Goal: Navigation & Orientation: Find specific page/section

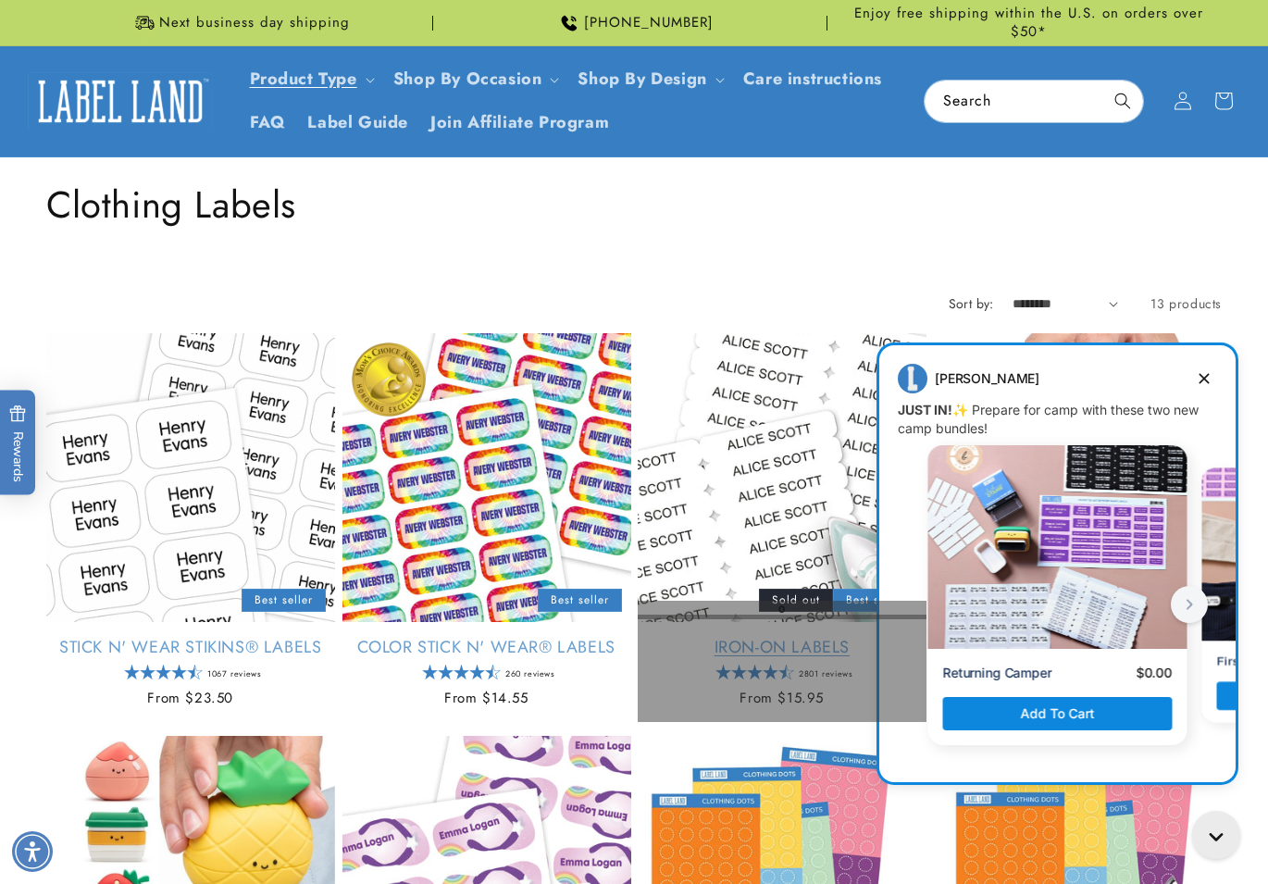
click at [756, 721] on div "Iron-On Labels 2801 reviews Regular price From $15.95 Regular price Sale price …" at bounding box center [782, 674] width 289 height 106
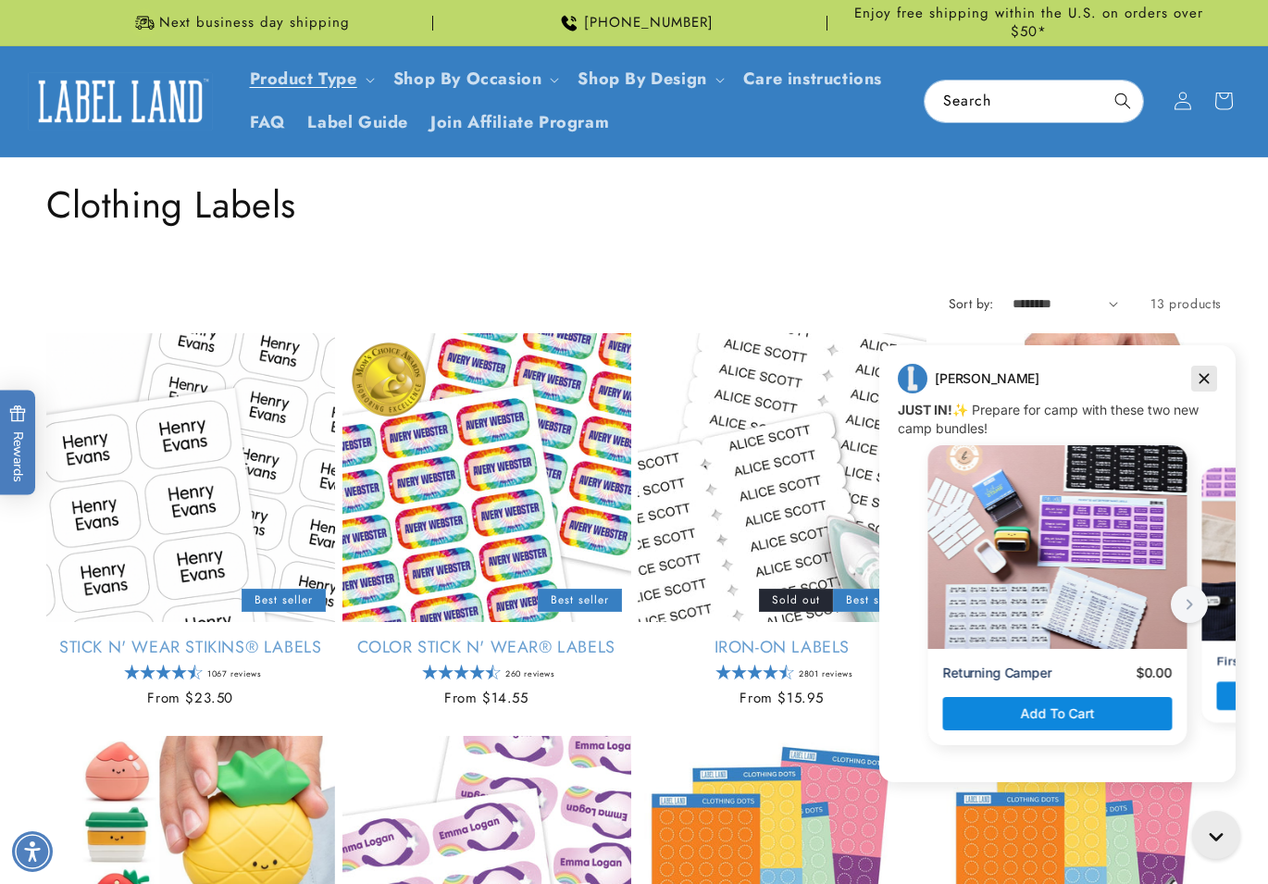
click at [1198, 380] on icon "Dismiss campaign" at bounding box center [1204, 378] width 19 height 22
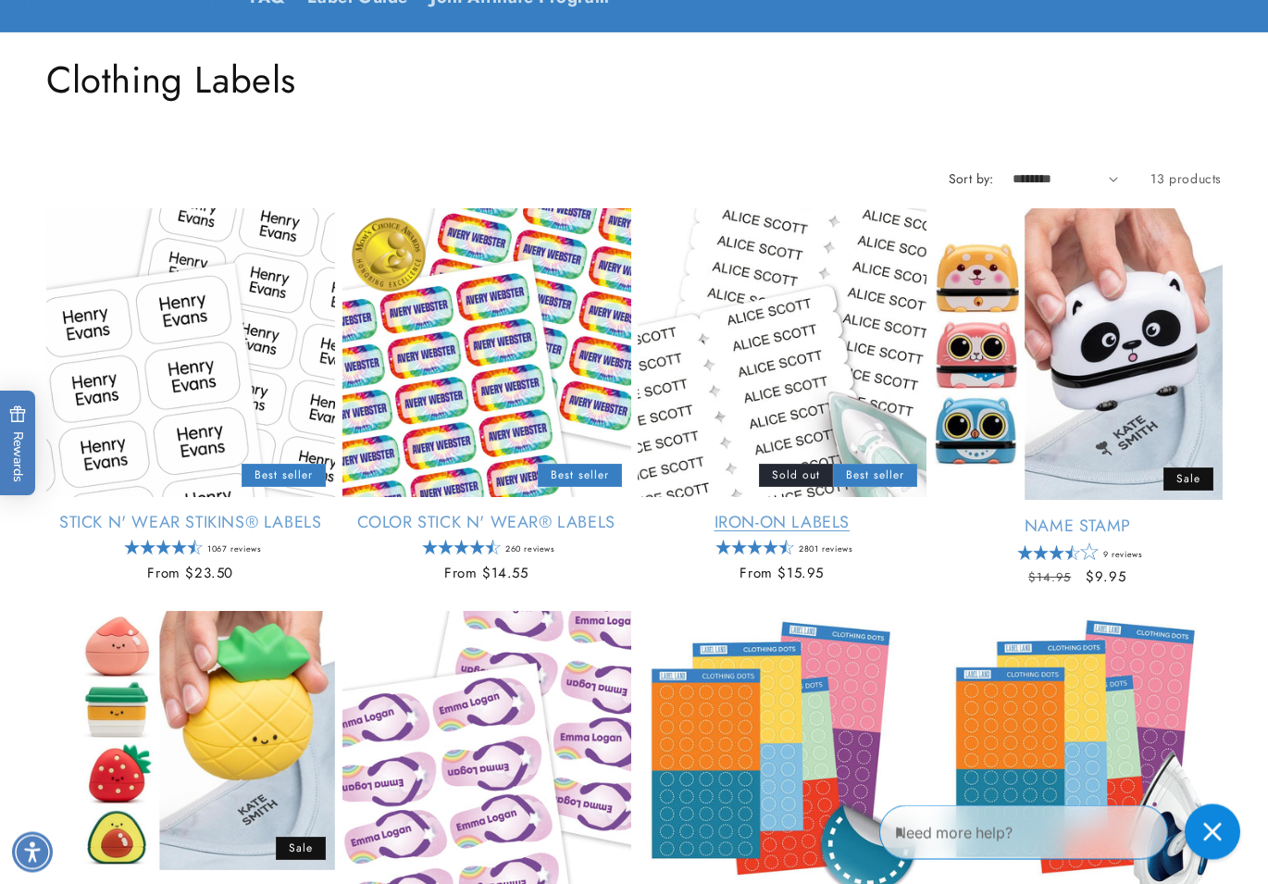
scroll to position [189, 0]
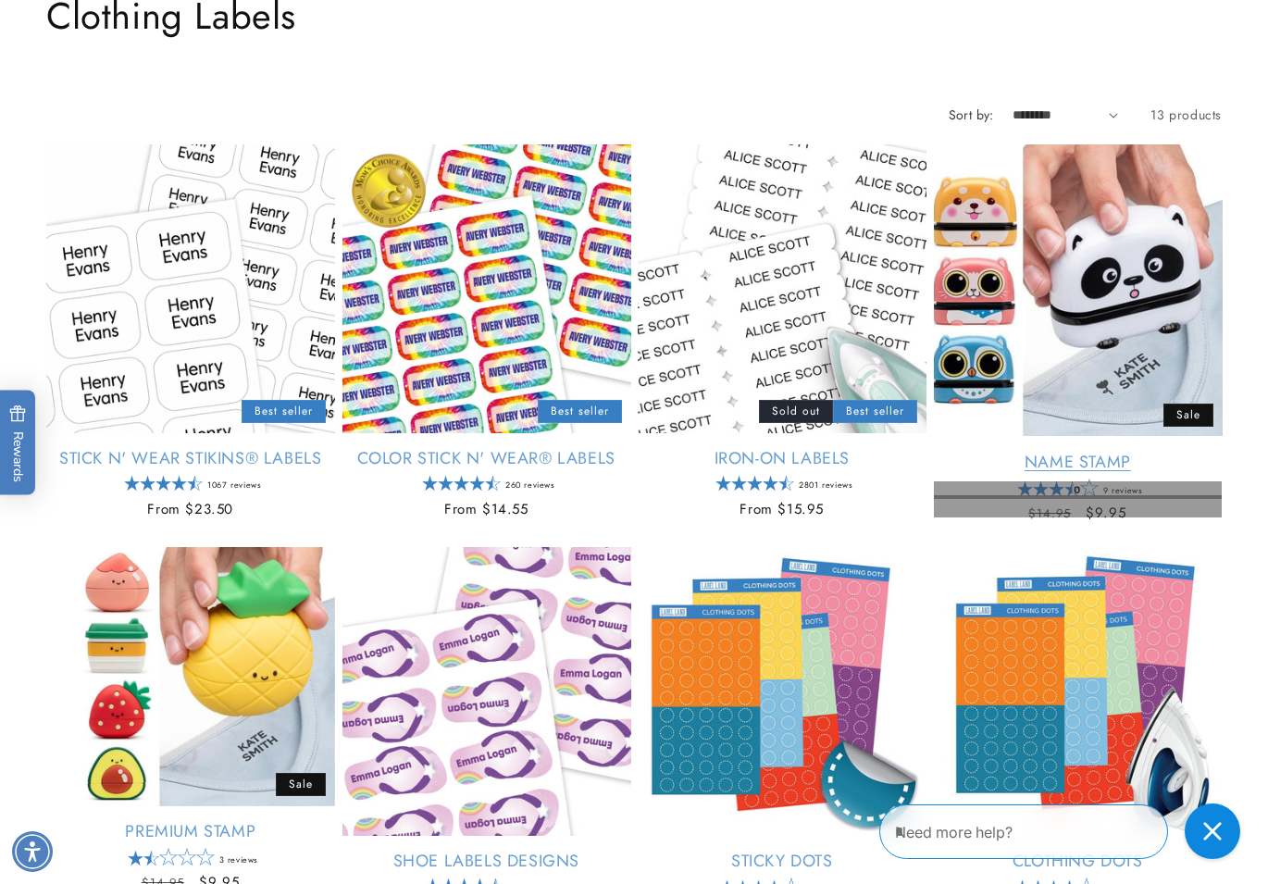
click at [1153, 501] on div "Regular price $9.95 Regular price $14.95 Sale price $9.95 Unit price / per" at bounding box center [1078, 512] width 289 height 22
click at [1107, 511] on span "$9.95" at bounding box center [1105, 512] width 41 height 21
click at [1042, 510] on s "$14.95" at bounding box center [1049, 513] width 43 height 19
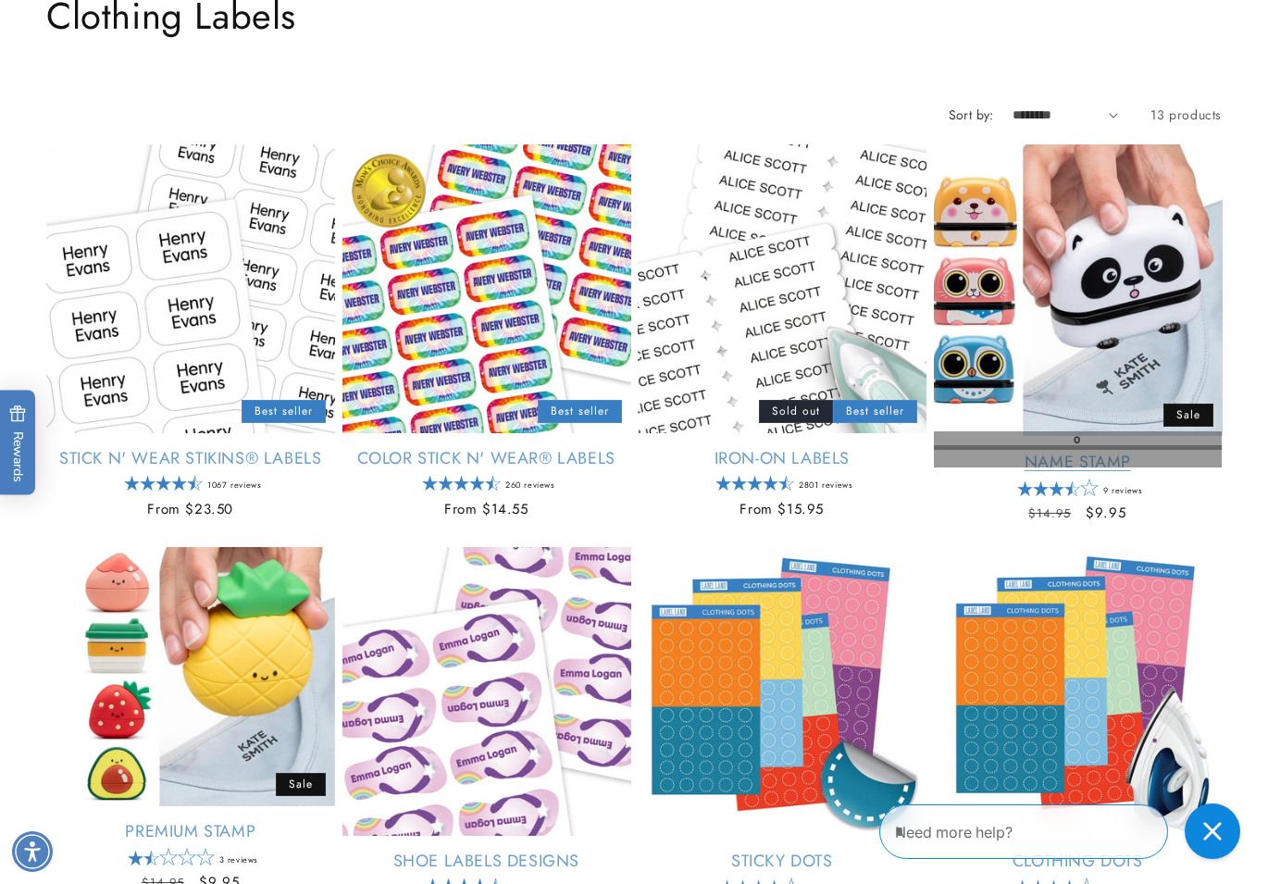
click at [1120, 452] on link "Name Stamp" at bounding box center [1078, 462] width 289 height 21
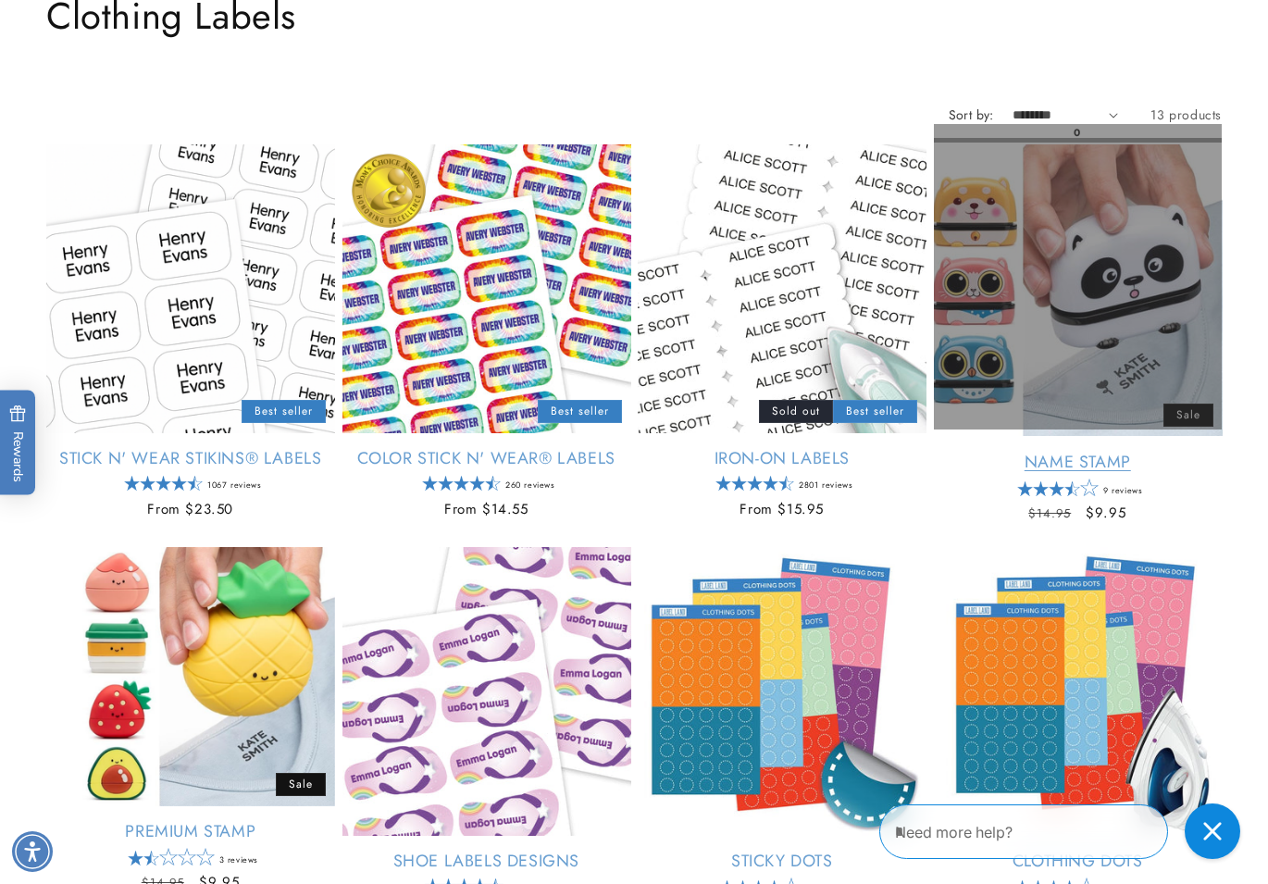
click at [1150, 314] on div "Name Stamp Empty heading Sale" at bounding box center [1078, 289] width 289 height 291
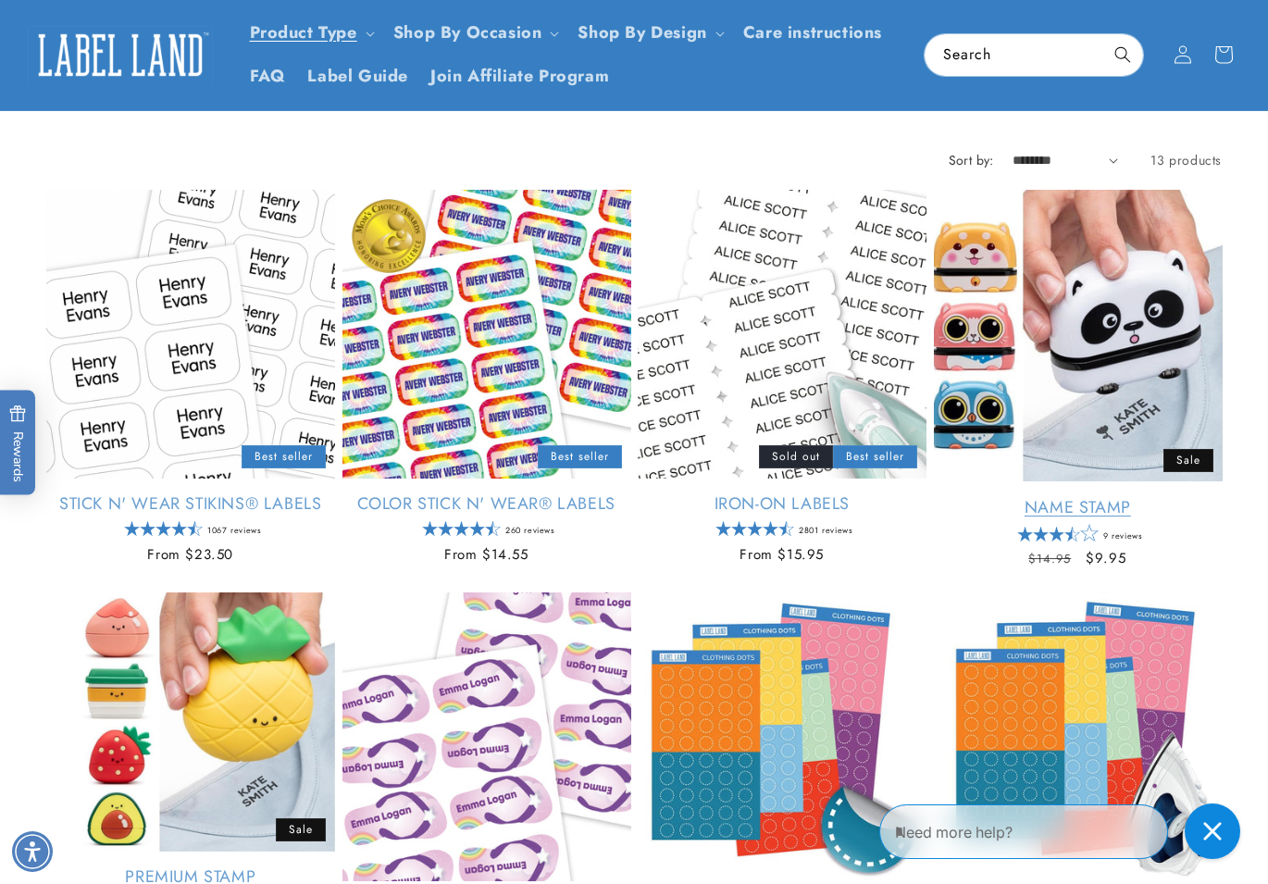
scroll to position [0, 0]
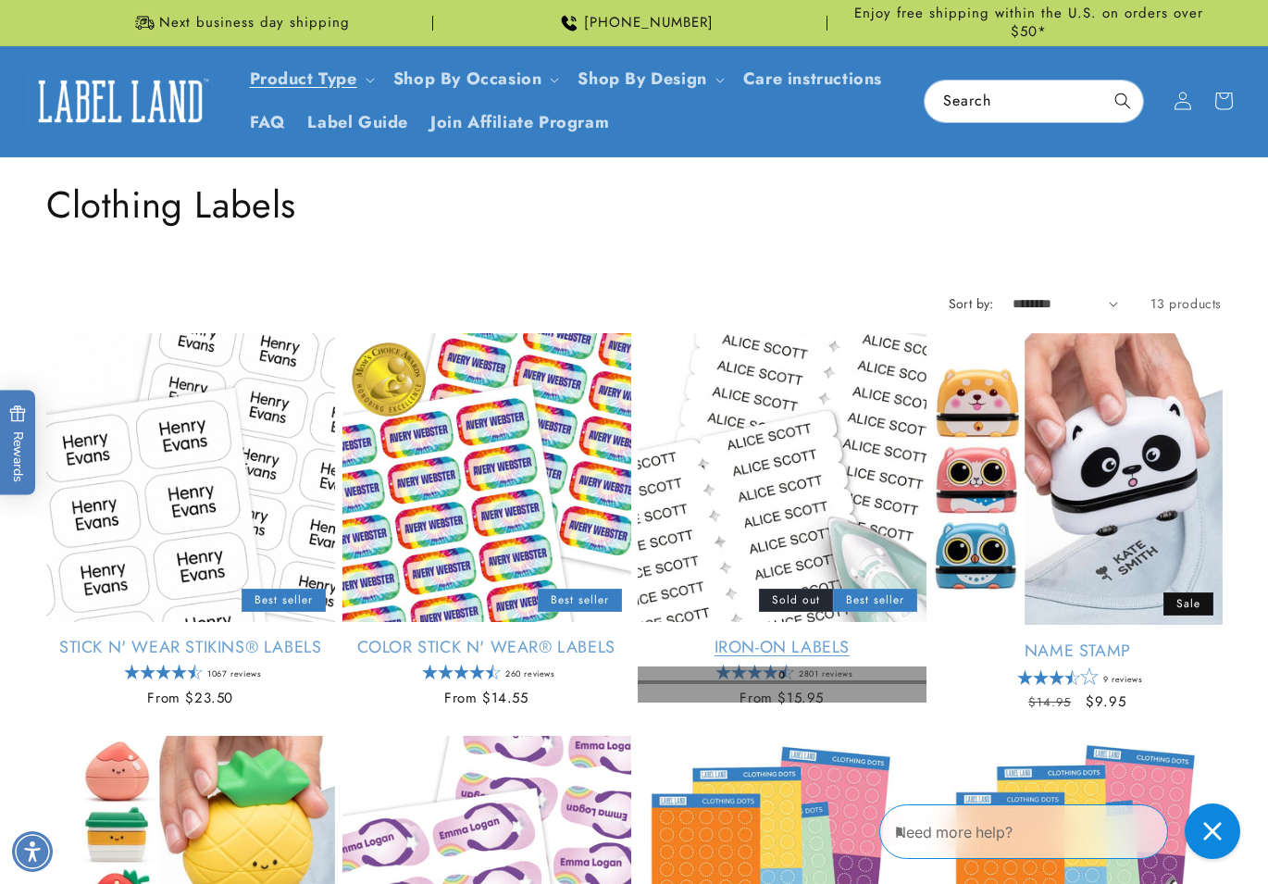
click at [732, 697] on div "Regular price From $15.95 Regular price Sale price From $15.95 Unit price / per" at bounding box center [782, 698] width 289 height 22
click at [782, 658] on link "Iron-On Labels" at bounding box center [782, 647] width 289 height 21
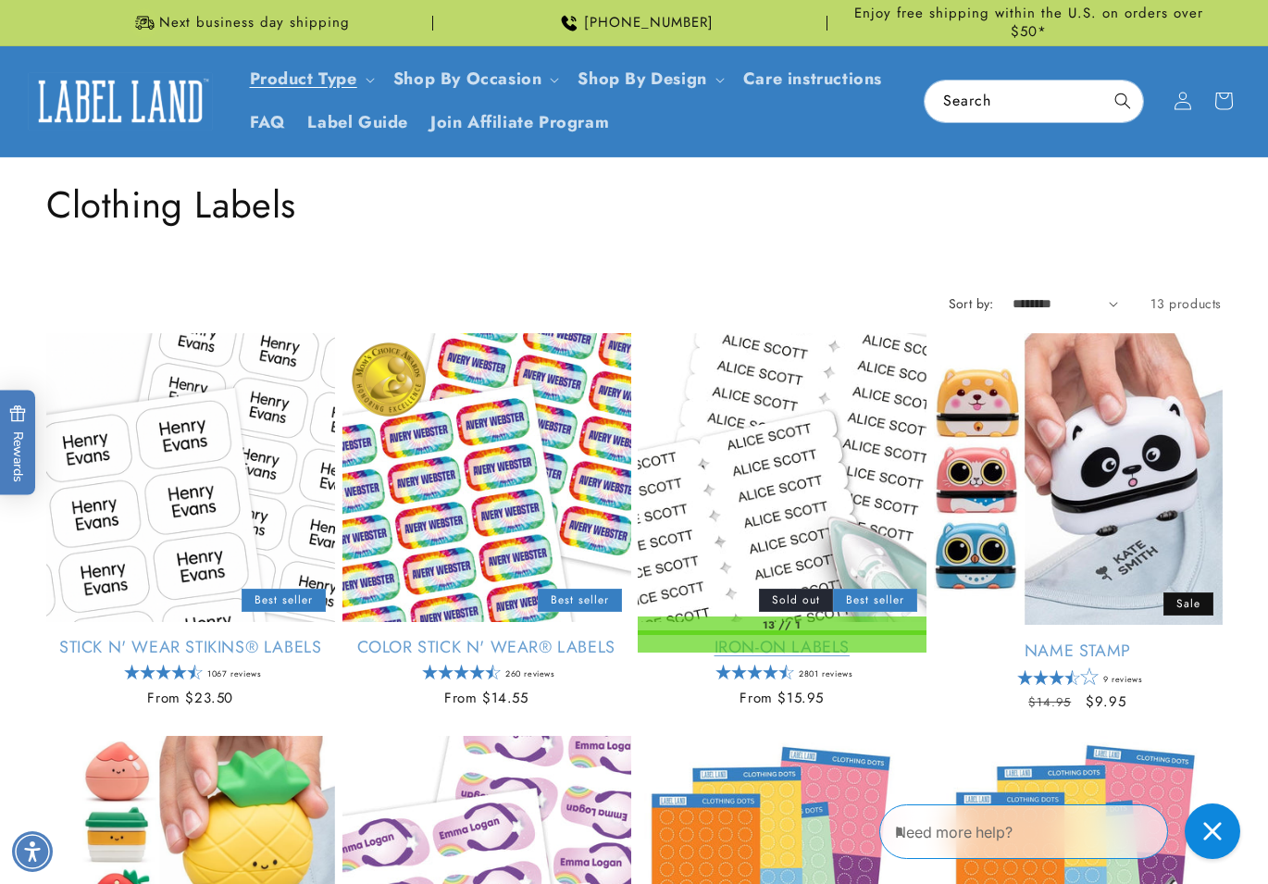
click at [782, 658] on link "Iron-On Labels" at bounding box center [782, 647] width 289 height 21
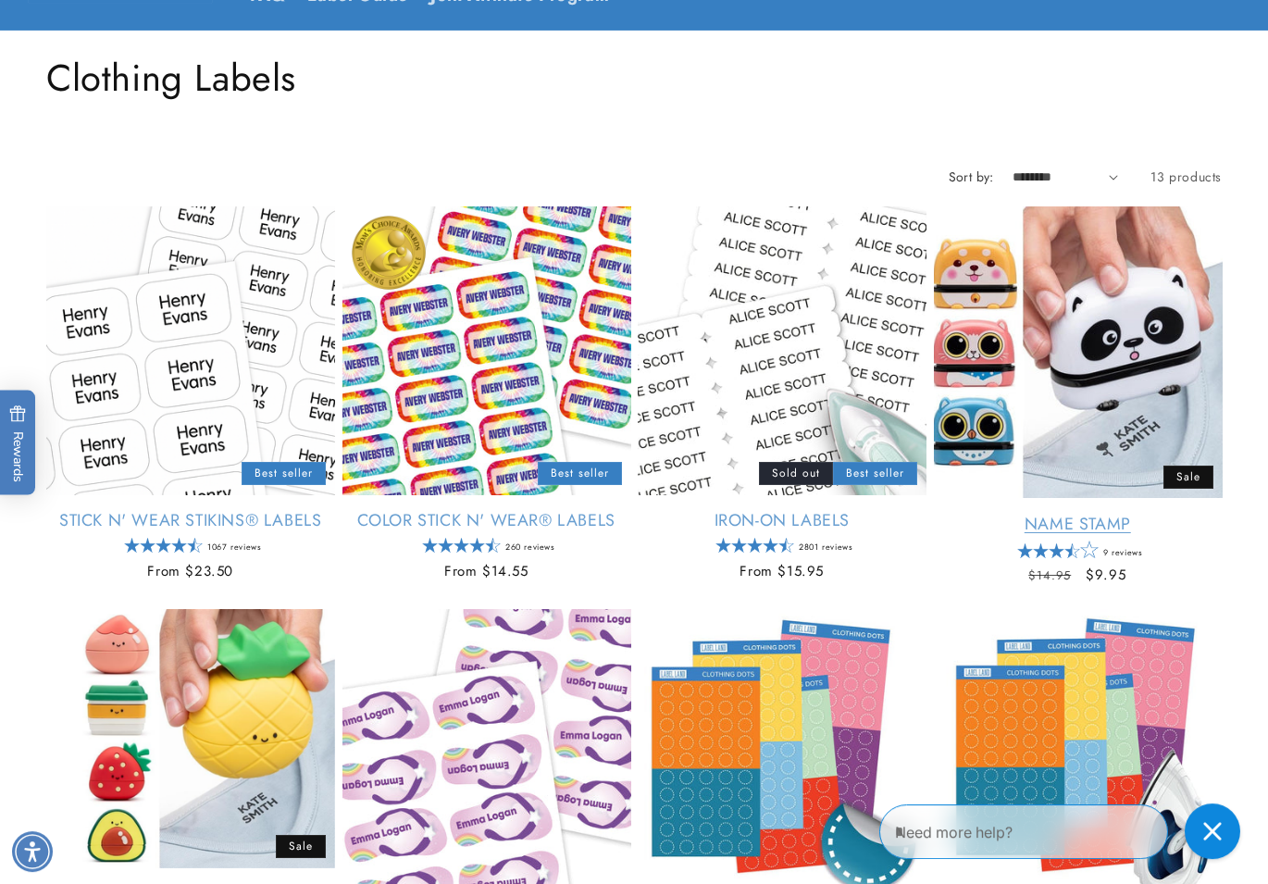
scroll to position [189, 0]
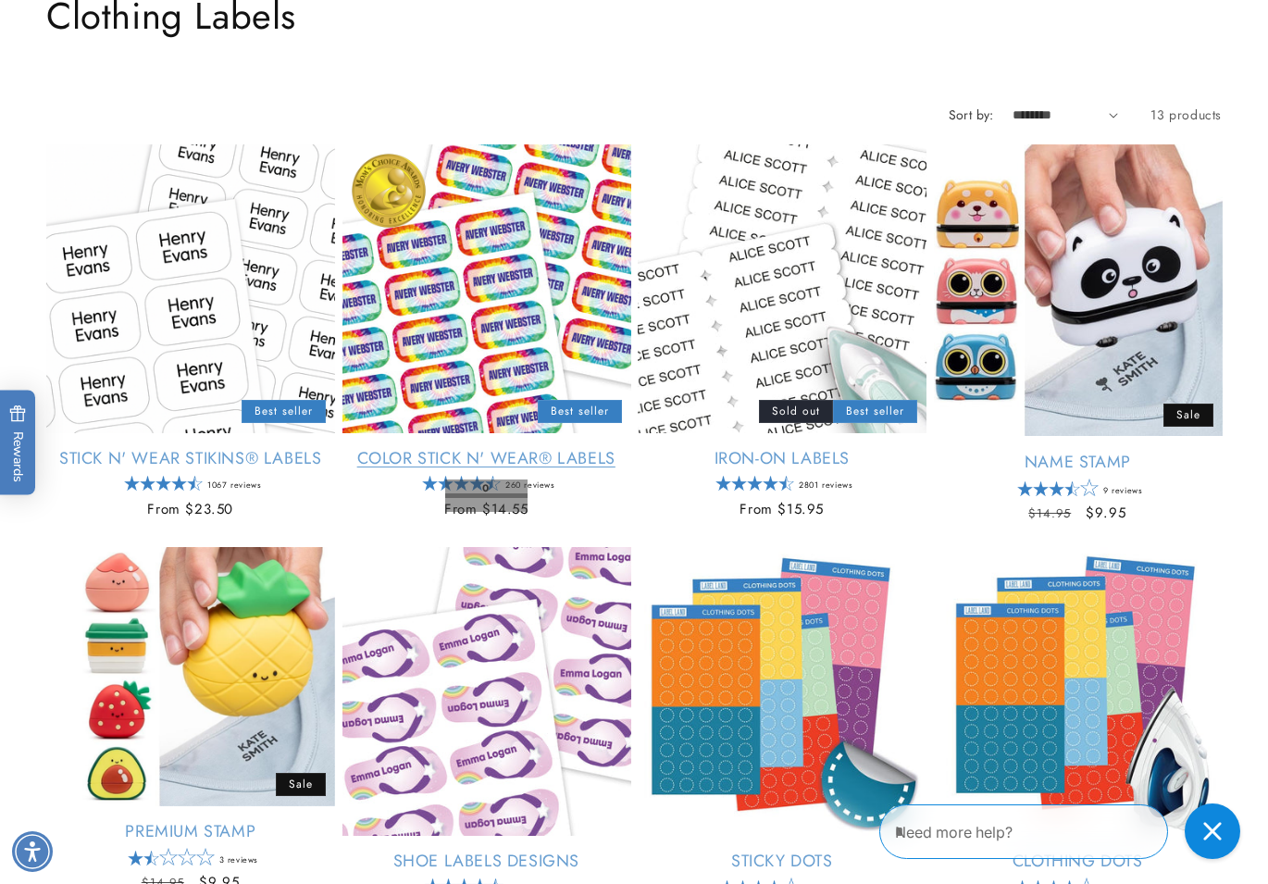
click at [481, 512] on span "From $14.55" at bounding box center [486, 510] width 84 height 19
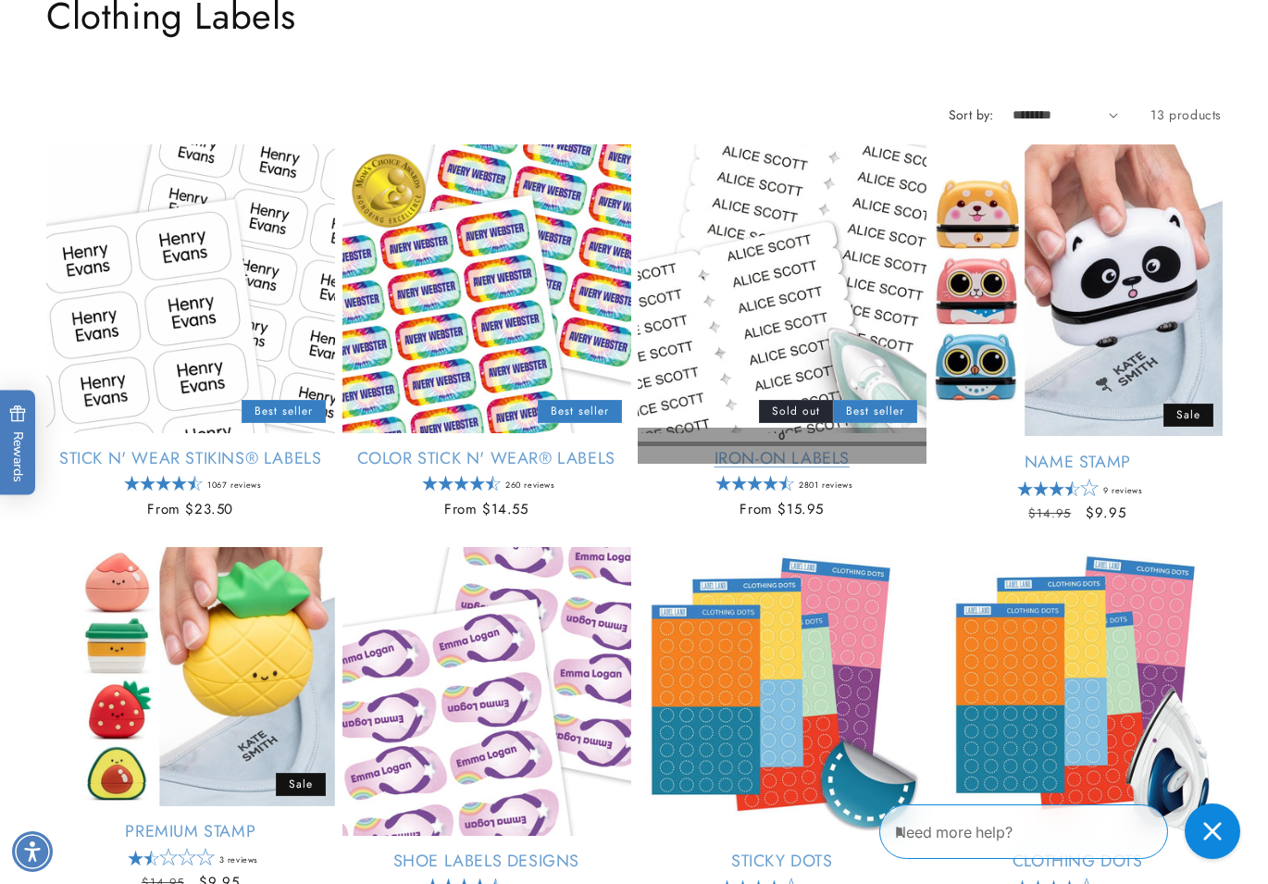
click at [795, 455] on link "Iron-On Labels" at bounding box center [782, 458] width 289 height 21
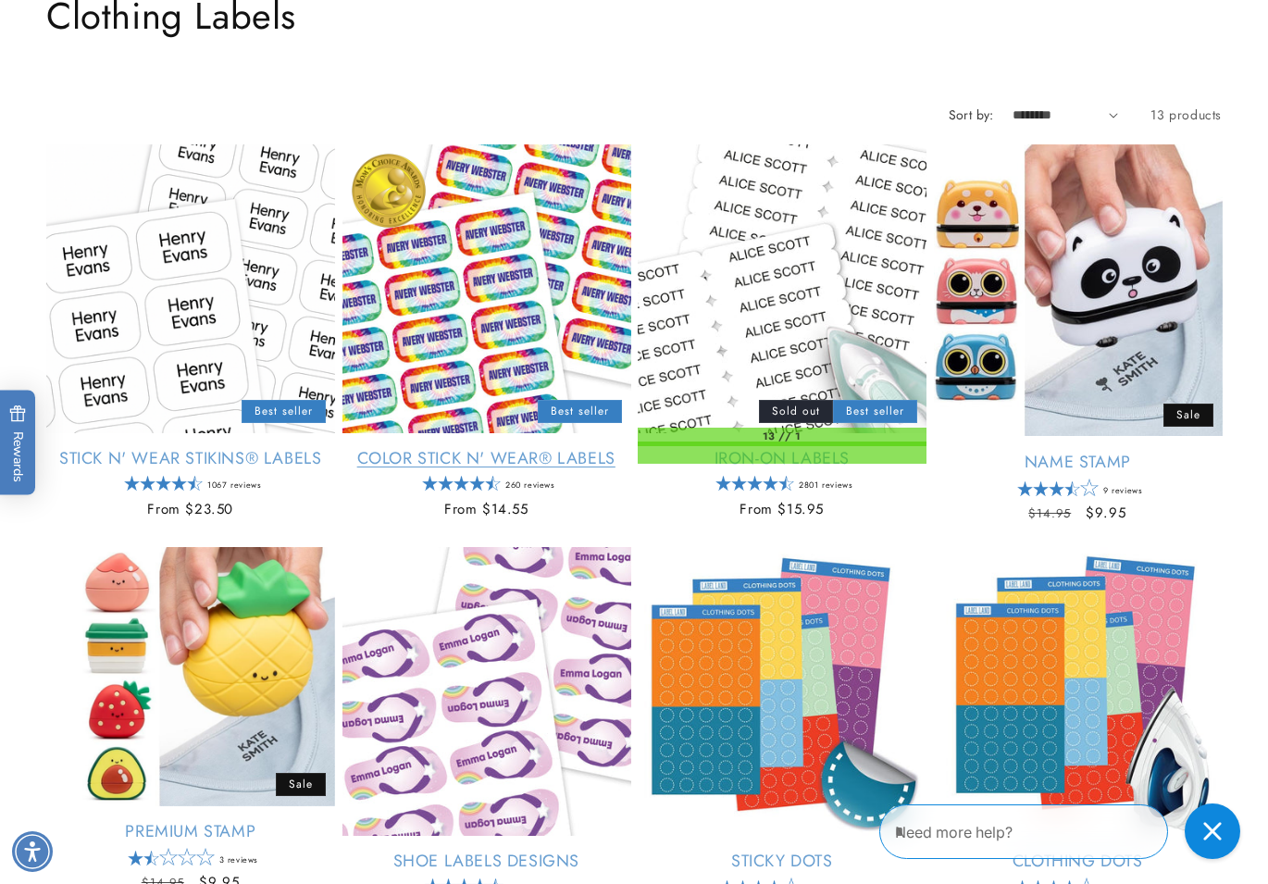
click at [446, 448] on link "Color Stick N' Wear® Labels" at bounding box center [486, 458] width 289 height 21
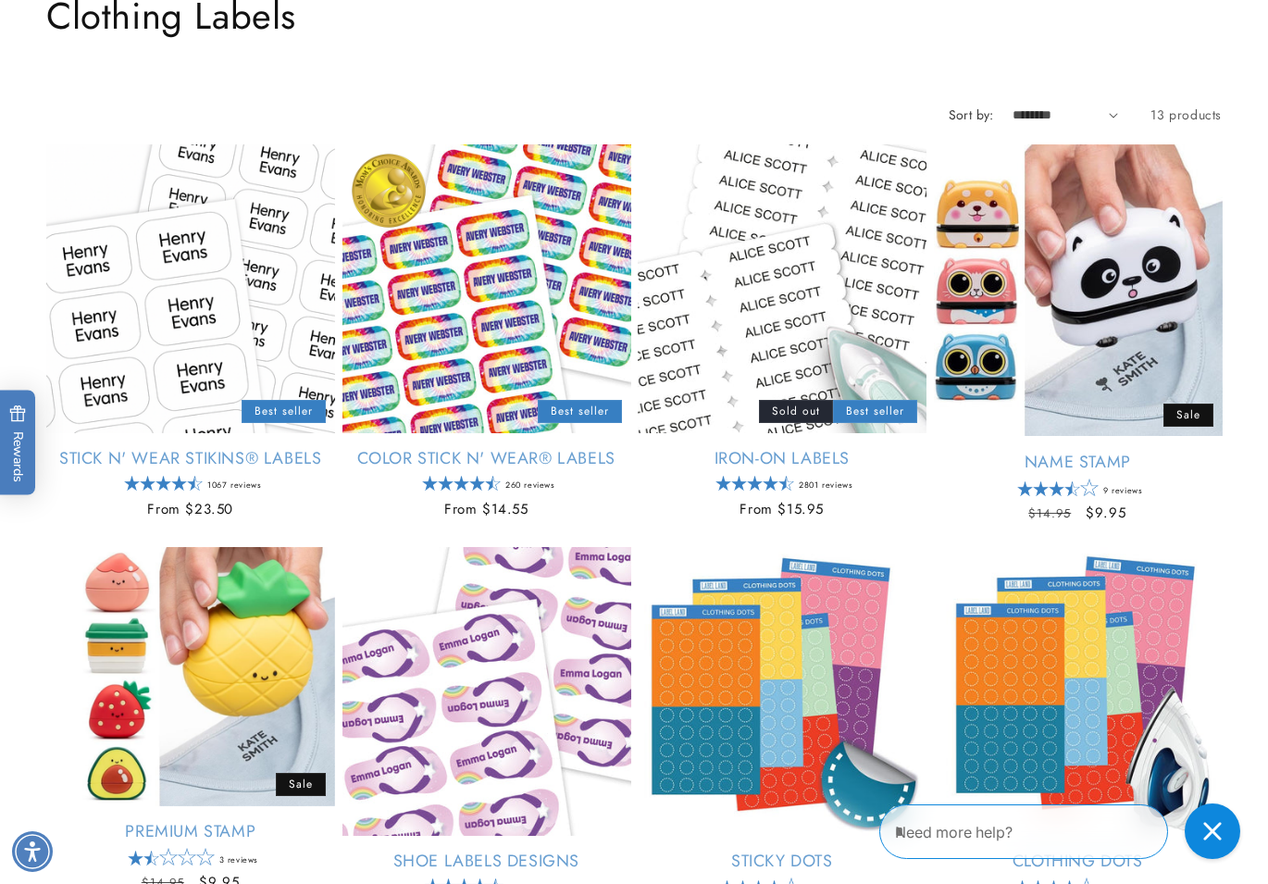
scroll to position [383, 0]
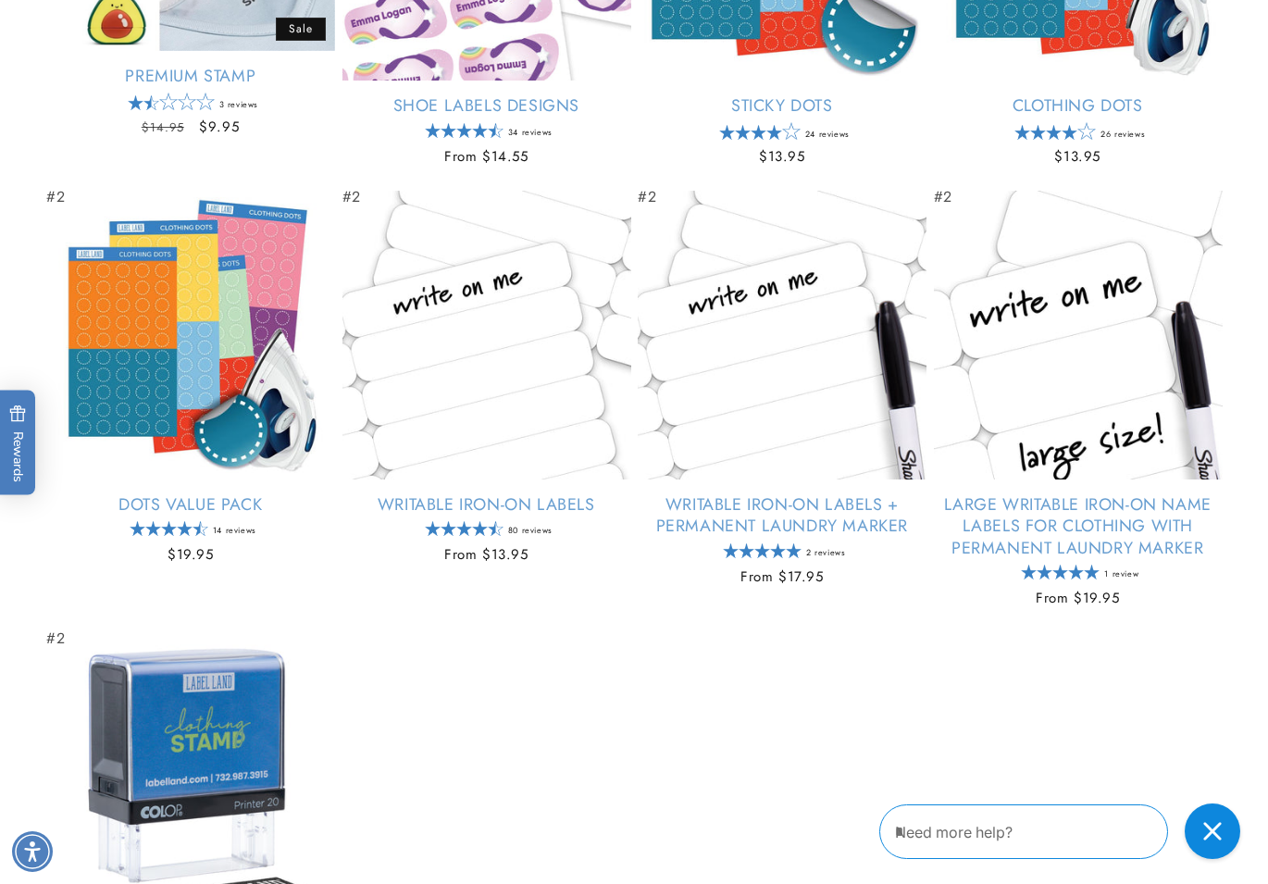
scroll to position [1321, 0]
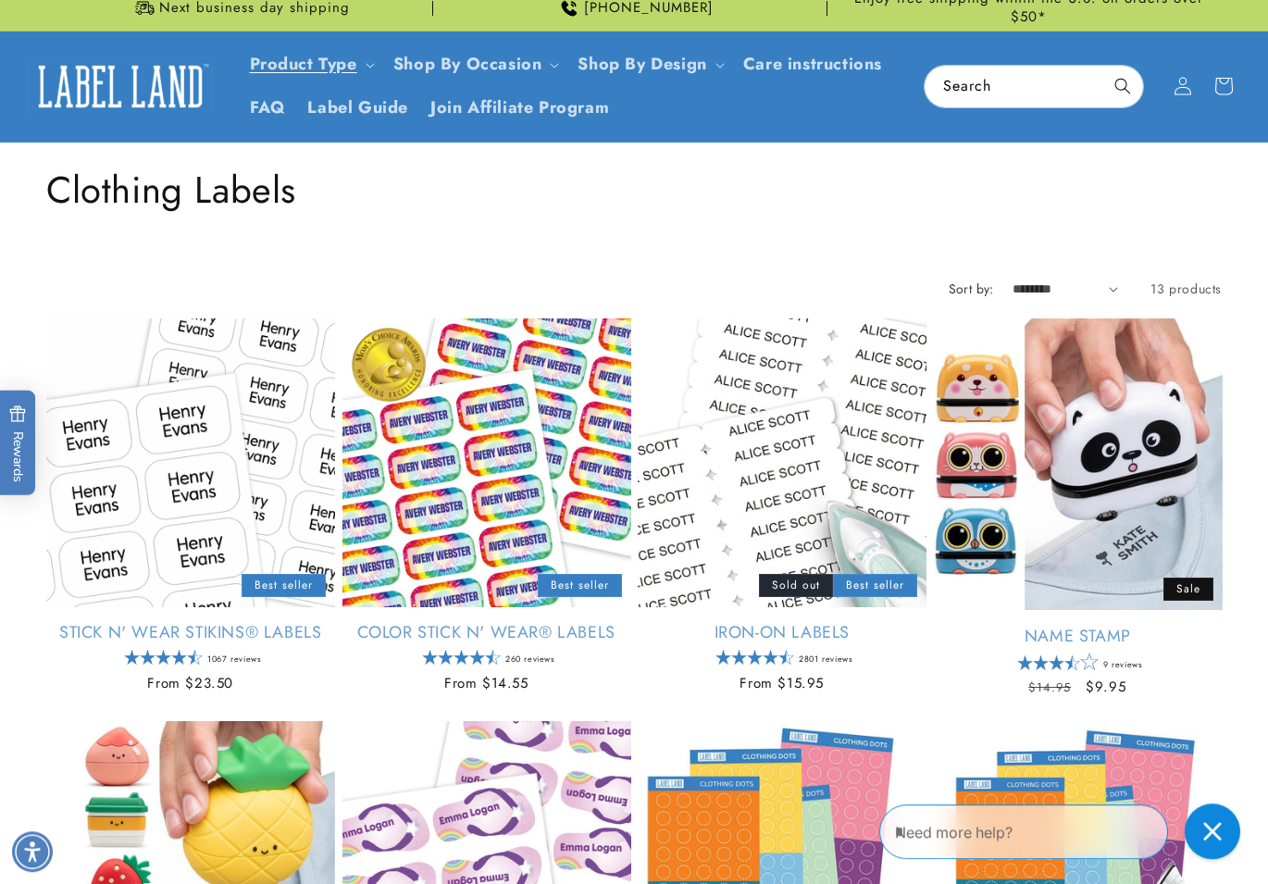
scroll to position [0, 0]
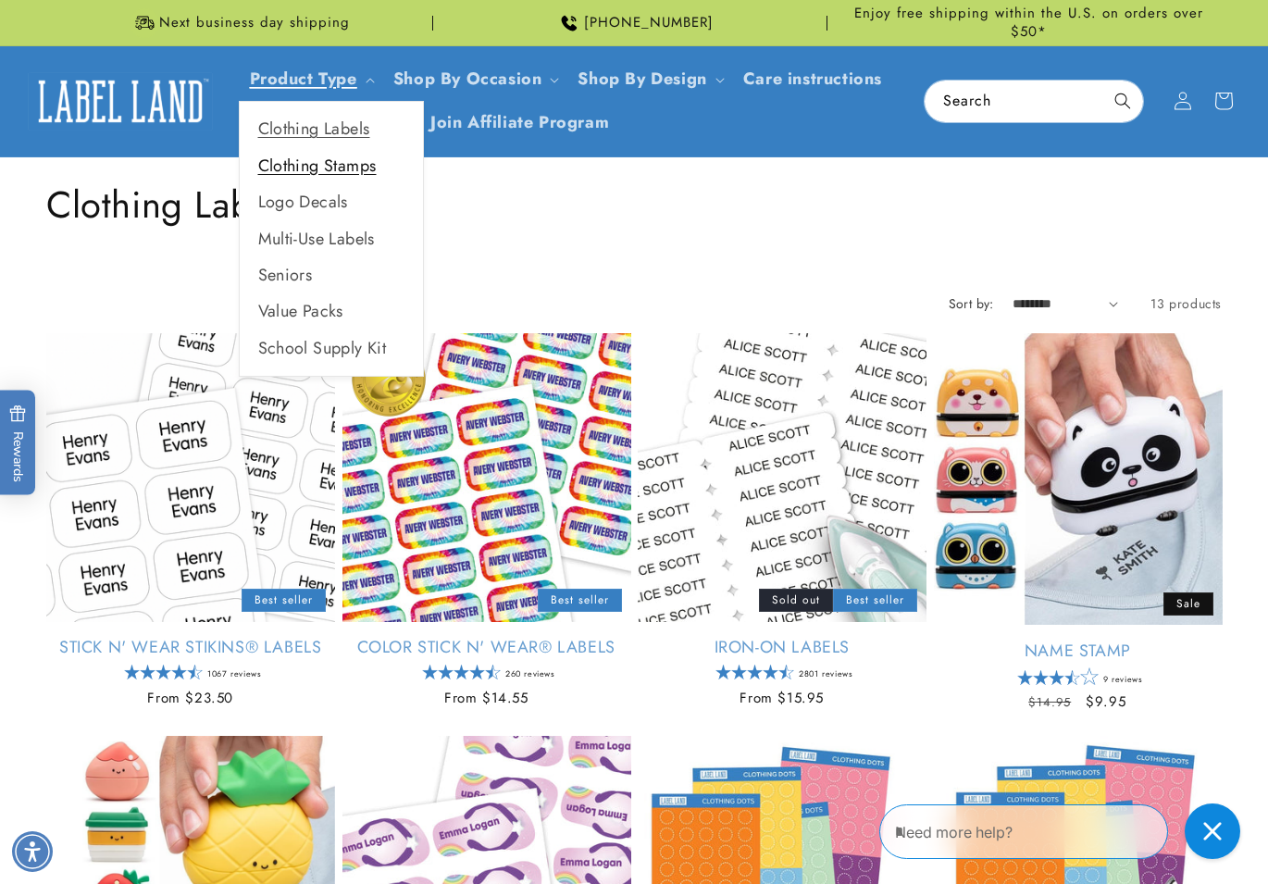
click at [283, 167] on link "Clothing Stamps" at bounding box center [331, 166] width 183 height 36
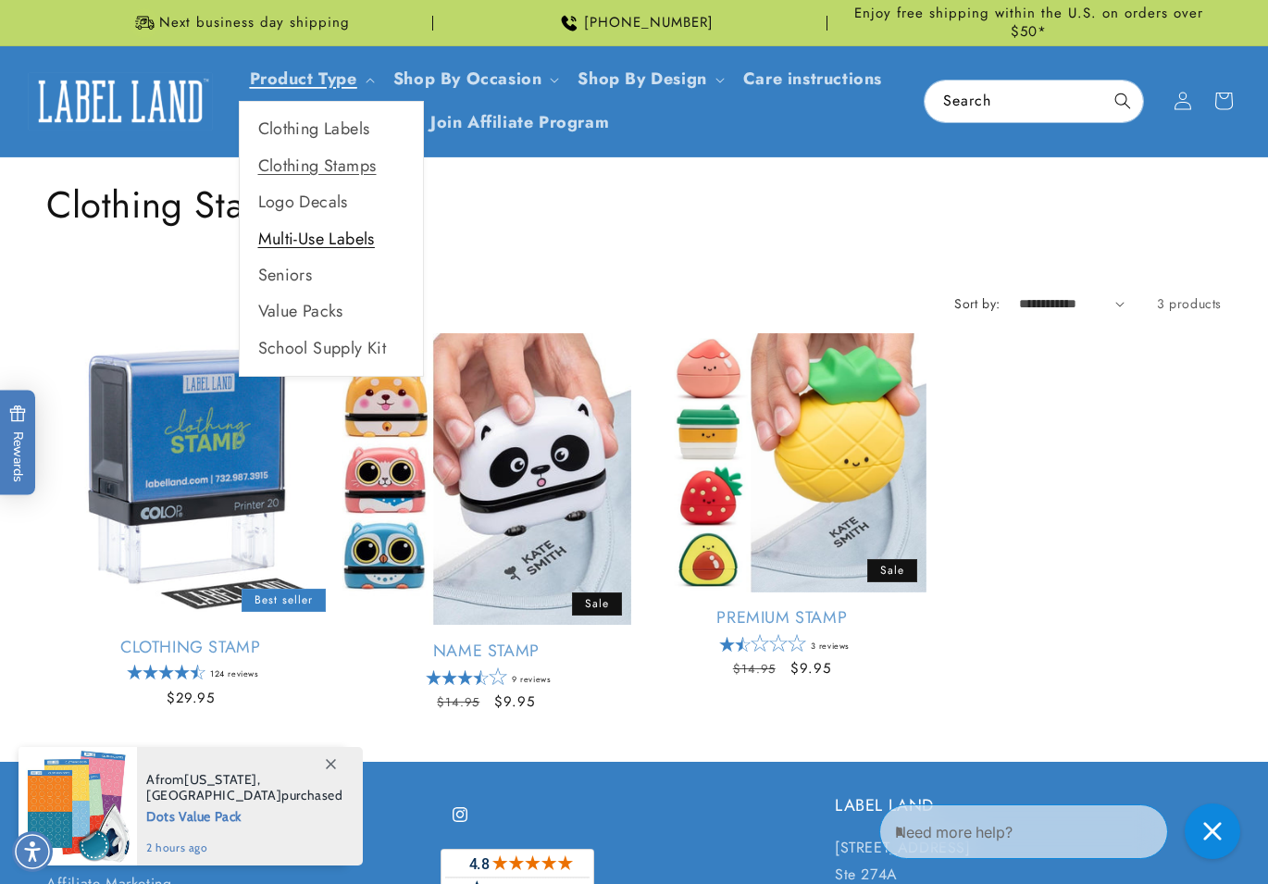
click at [313, 229] on link "Multi-Use Labels" at bounding box center [331, 239] width 183 height 36
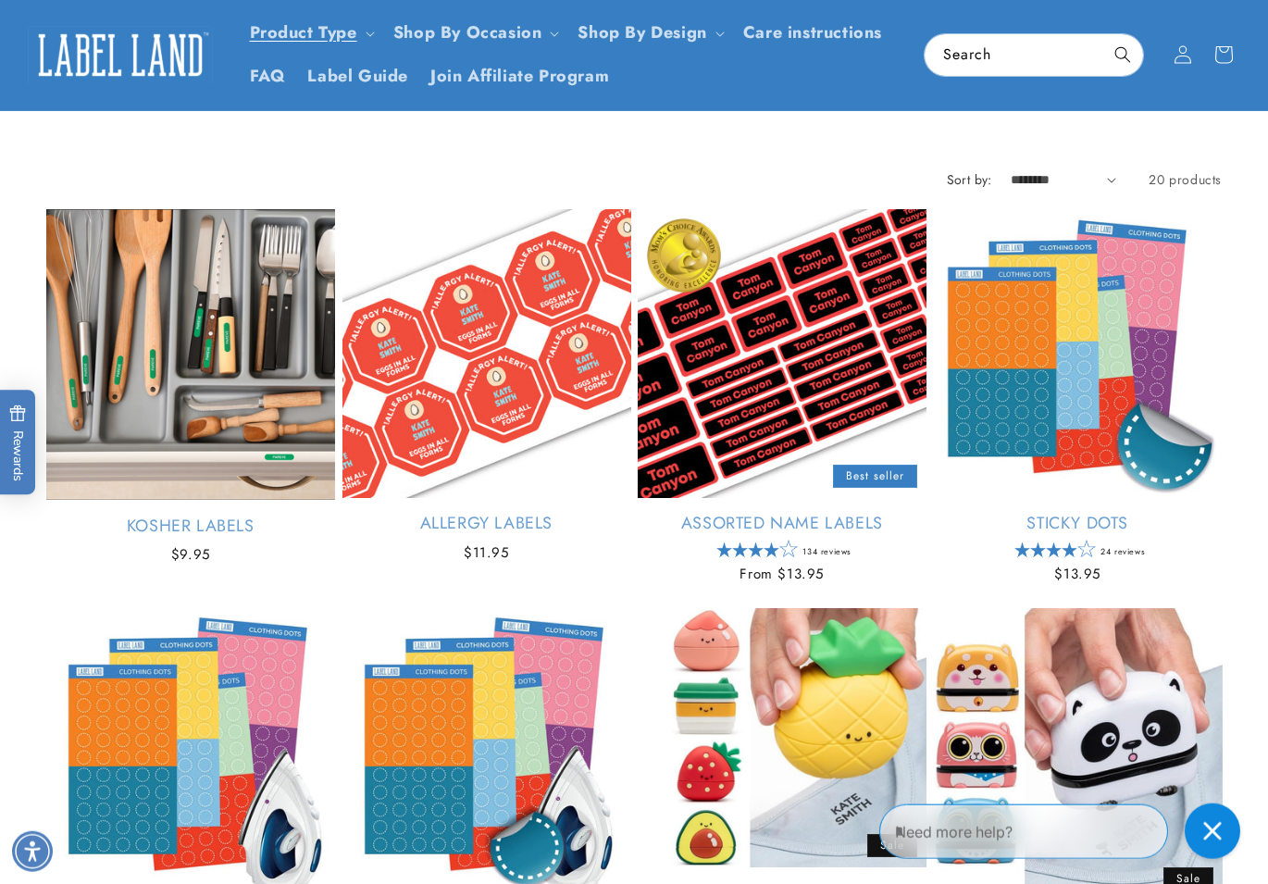
scroll to position [94, 0]
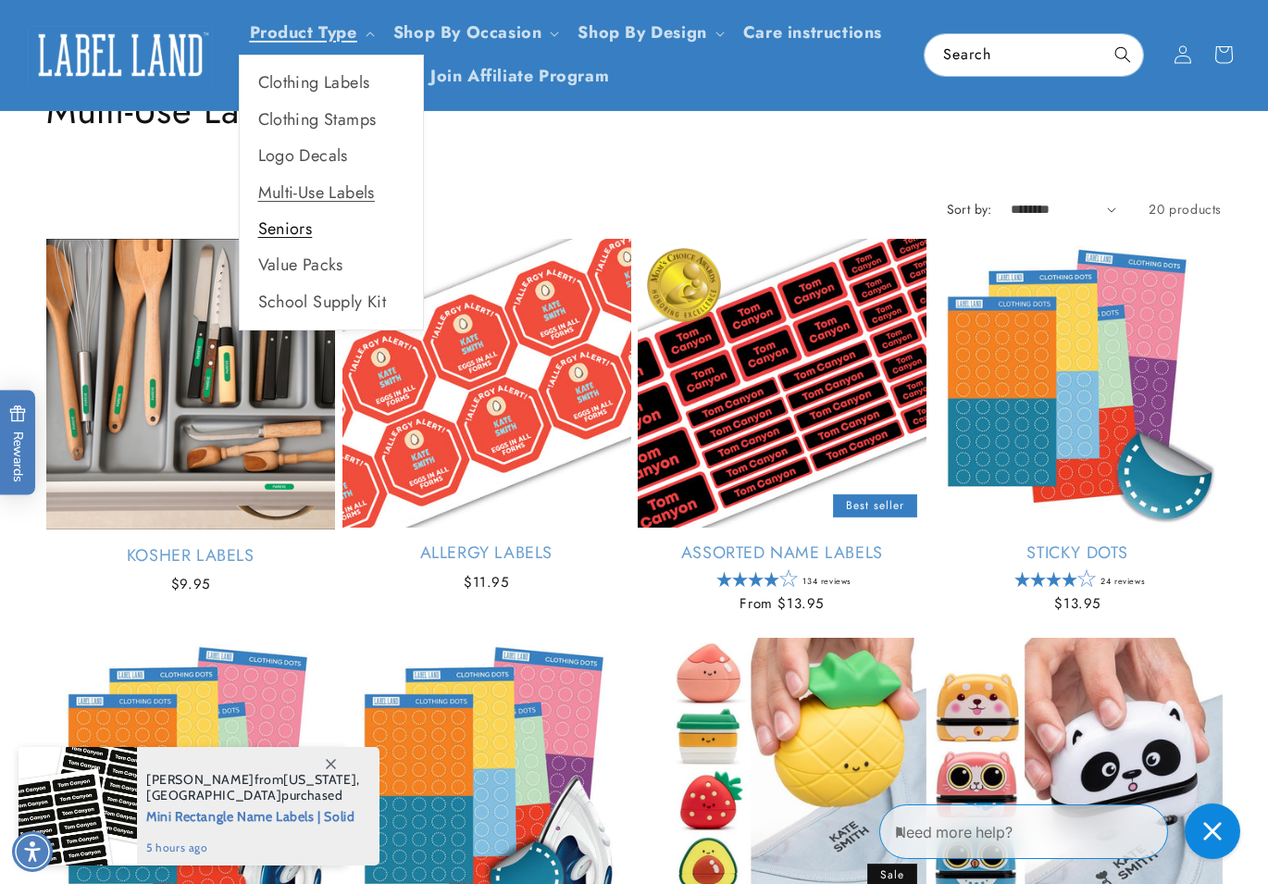
click at [313, 236] on link "Seniors" at bounding box center [331, 229] width 183 height 36
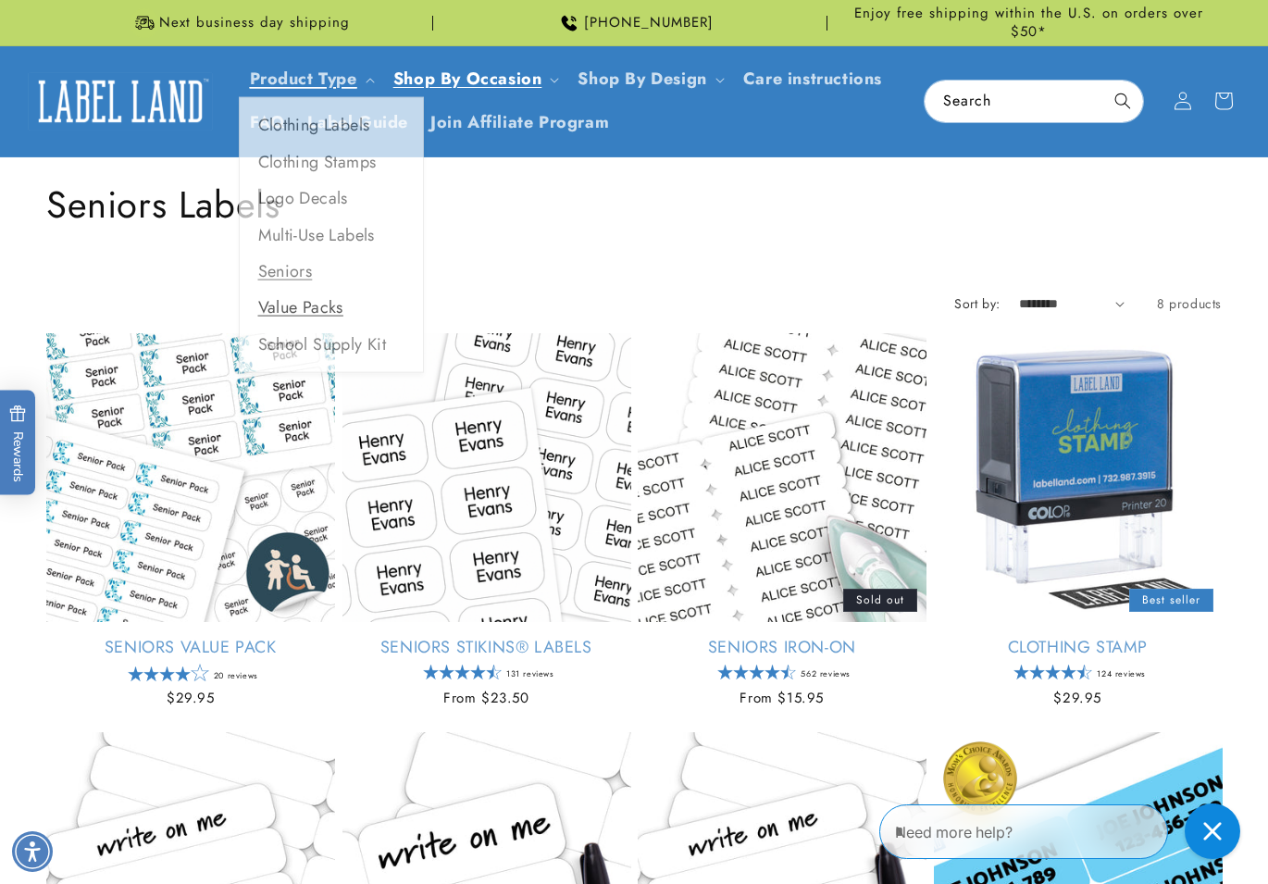
click at [281, 293] on link "Value Packs" at bounding box center [331, 311] width 183 height 36
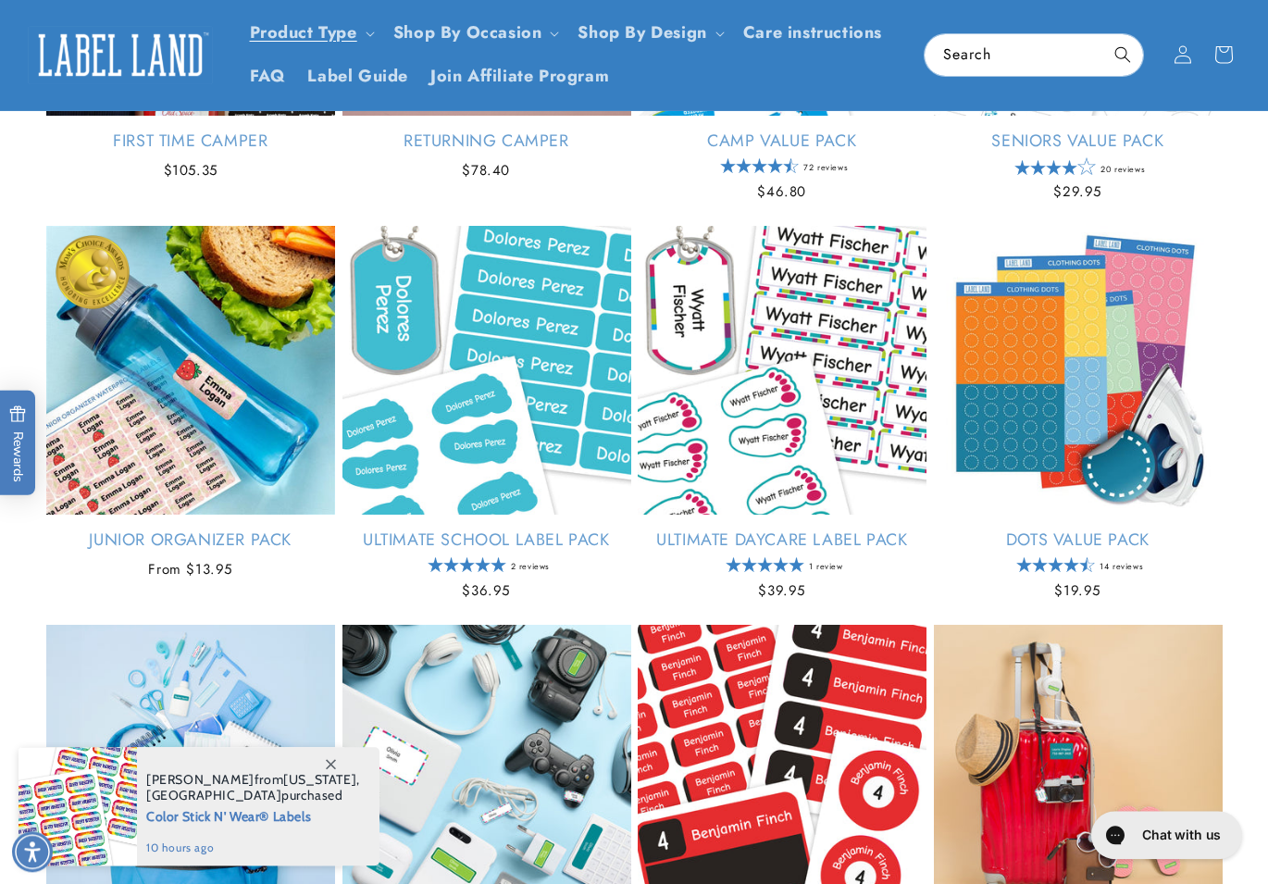
scroll to position [359, 0]
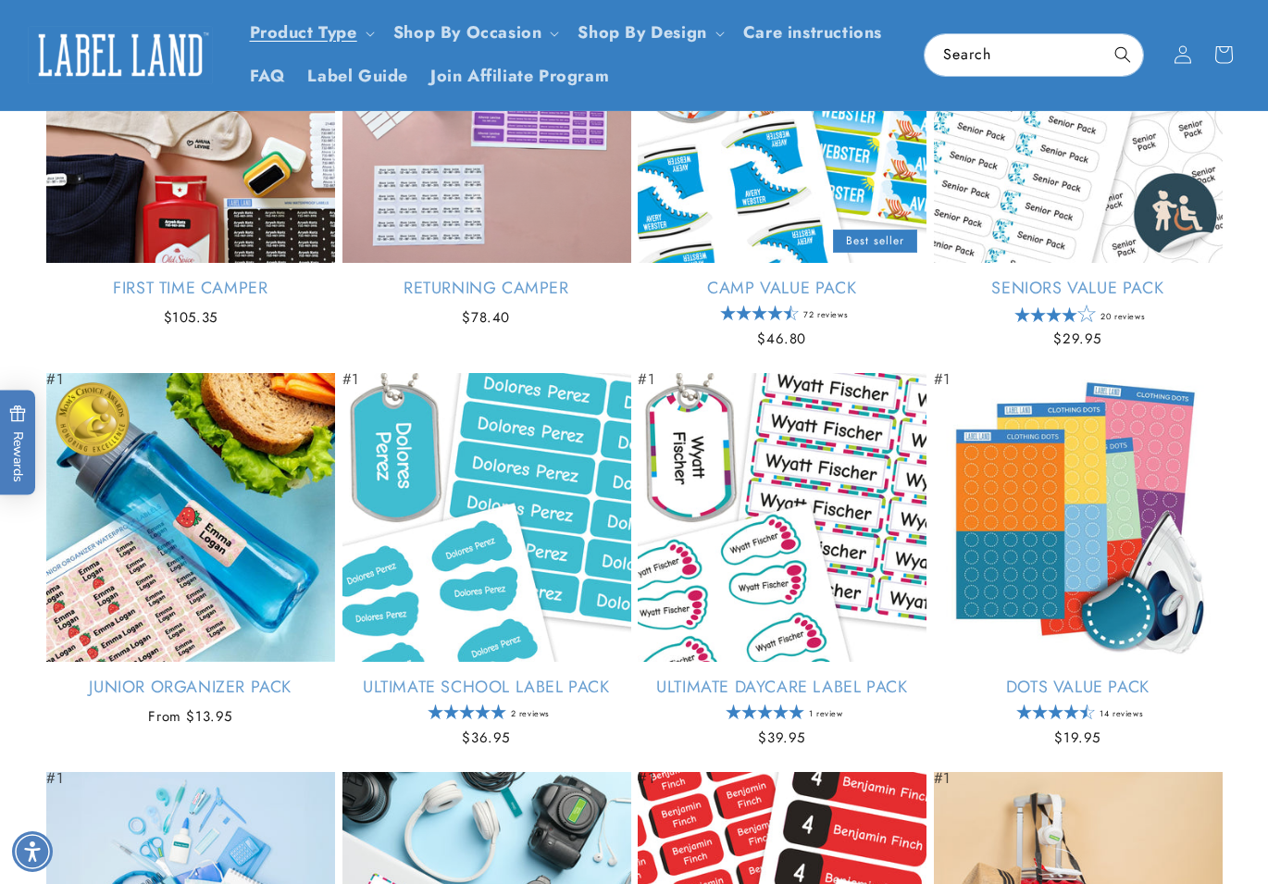
scroll to position [0, 0]
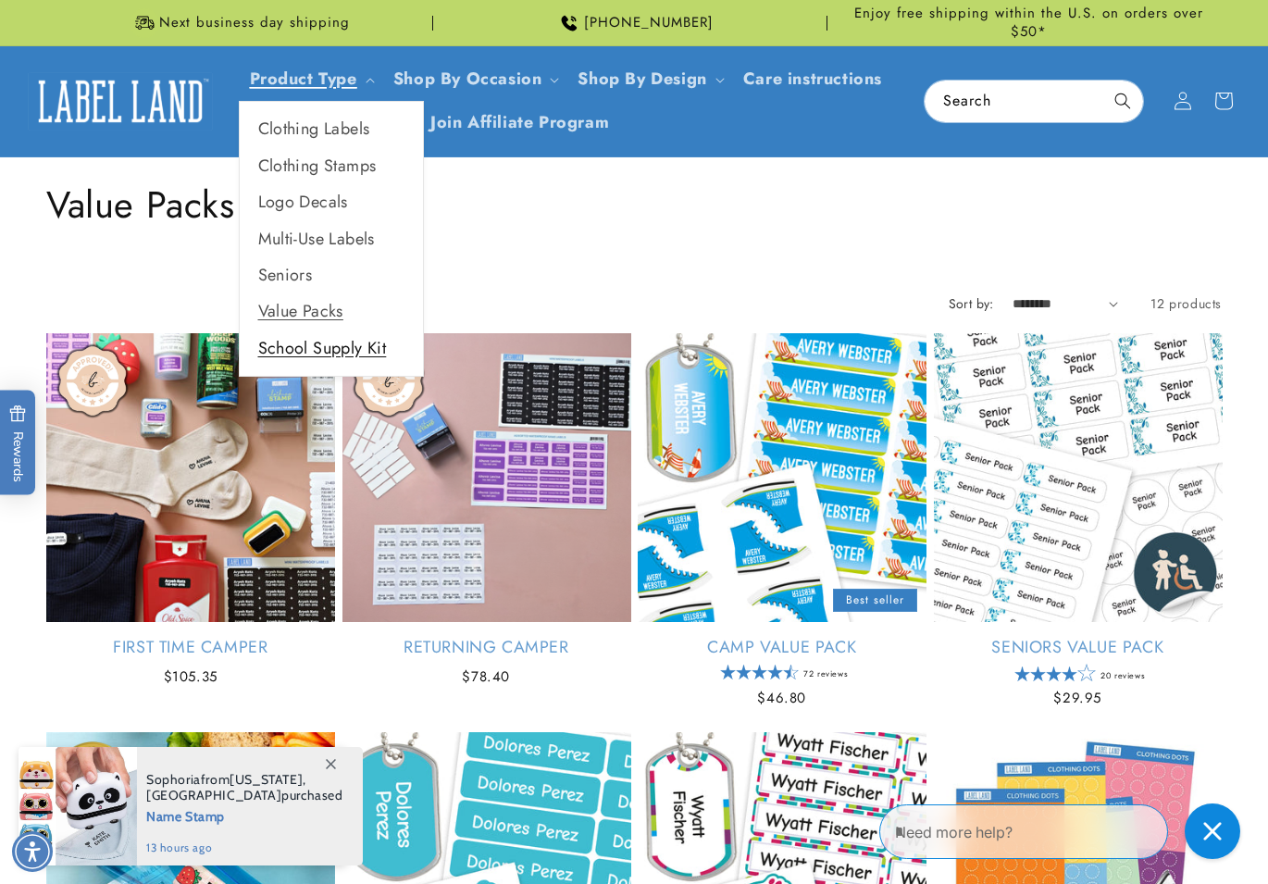
click at [328, 330] on link "School Supply Kit" at bounding box center [331, 348] width 183 height 36
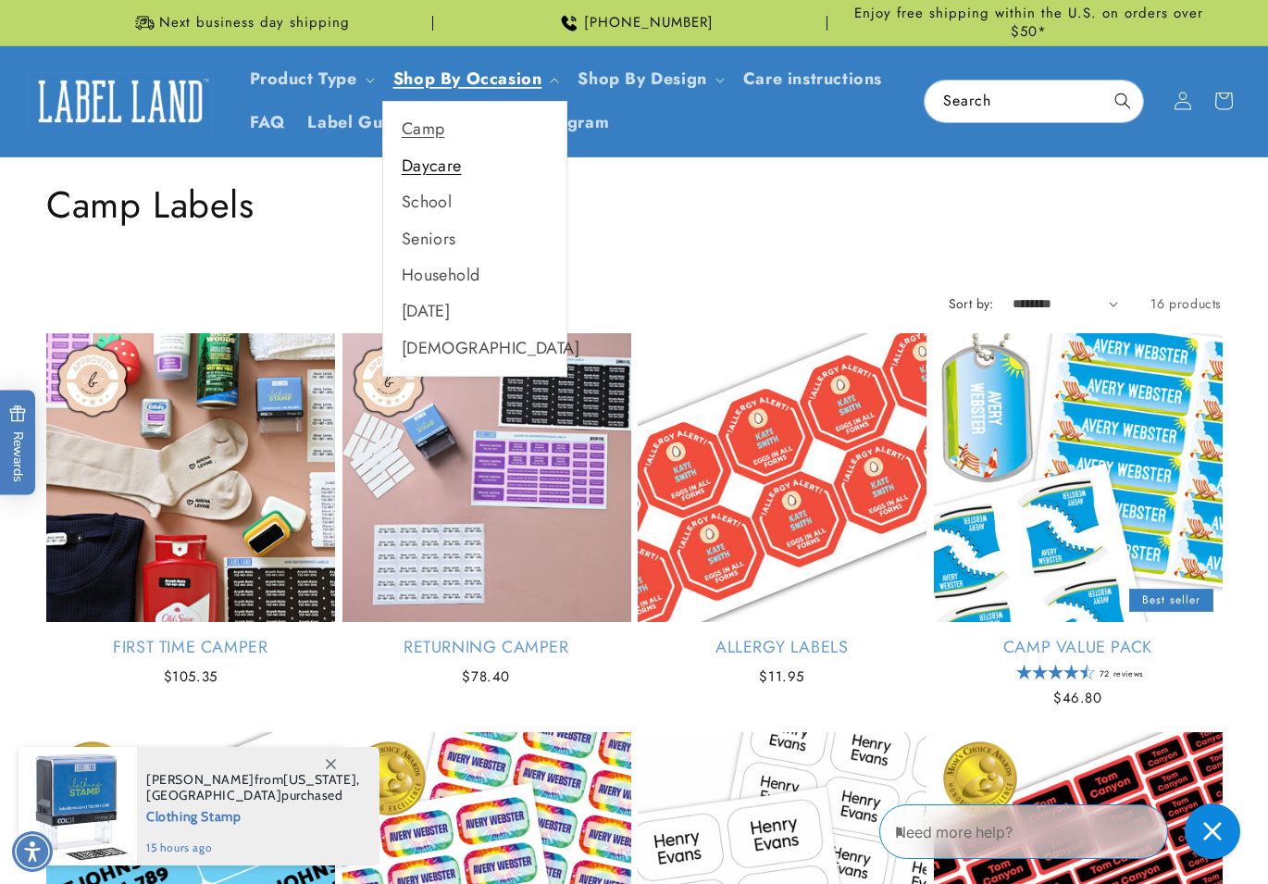
click at [452, 148] on link "Daycare" at bounding box center [474, 166] width 183 height 36
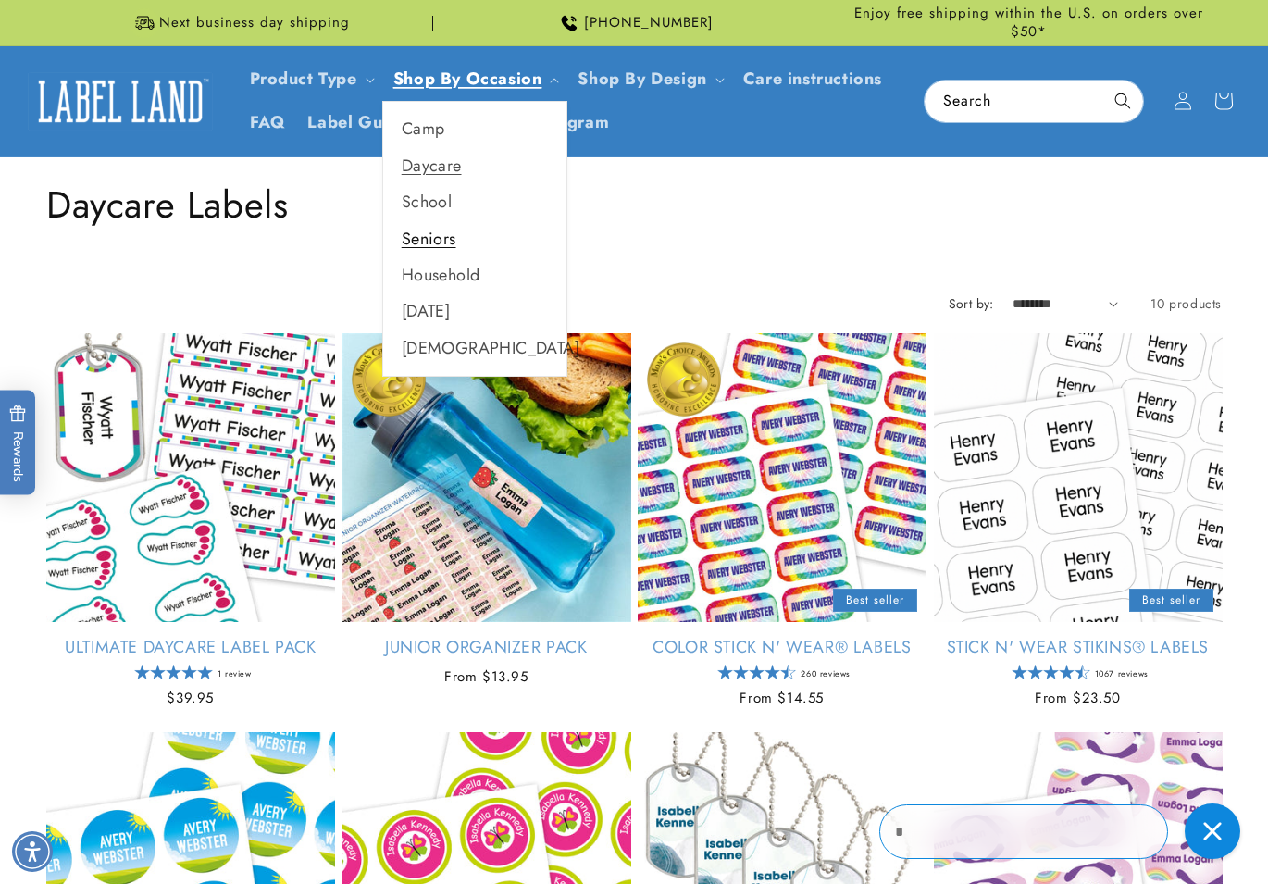
click at [456, 221] on link "Seniors" at bounding box center [474, 239] width 183 height 36
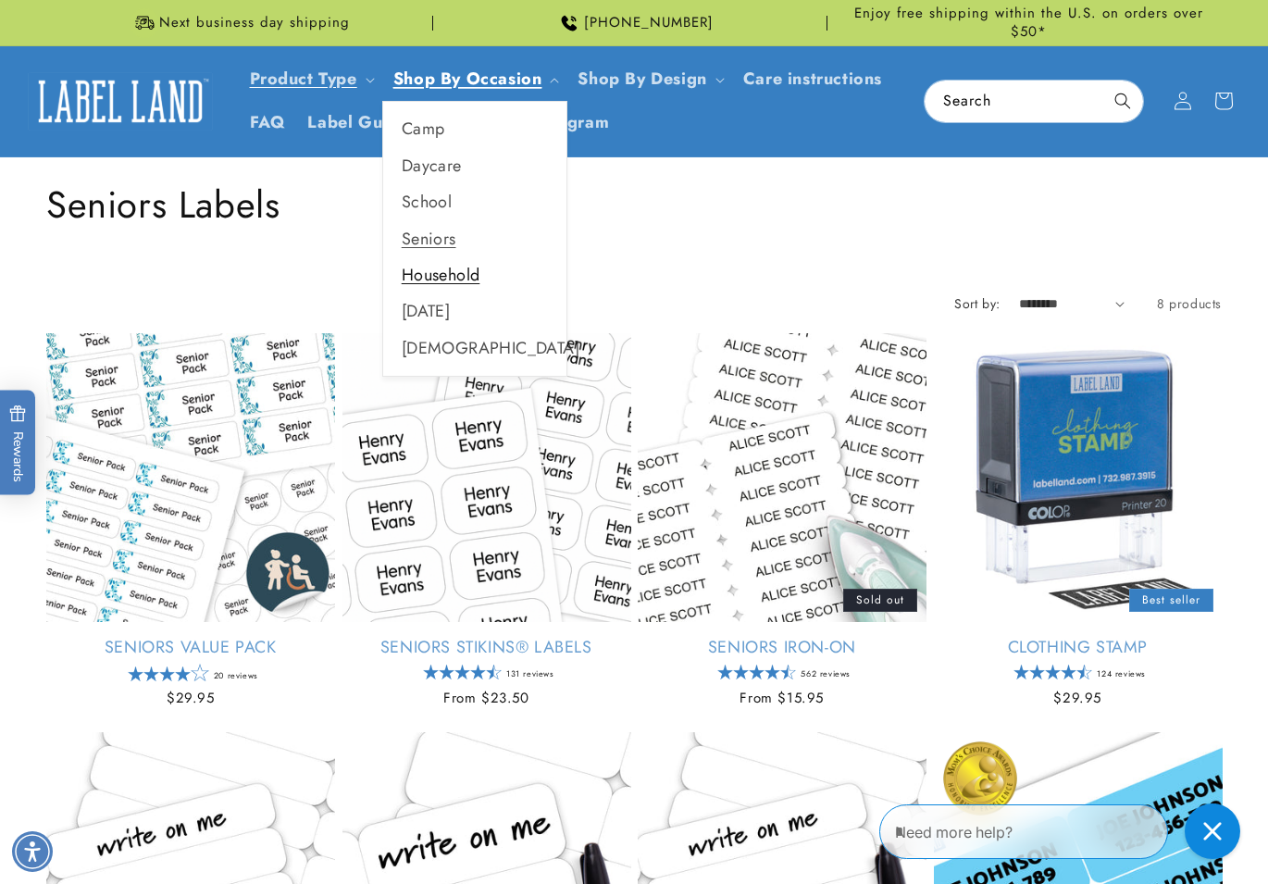
click at [455, 282] on link "Household" at bounding box center [474, 275] width 183 height 36
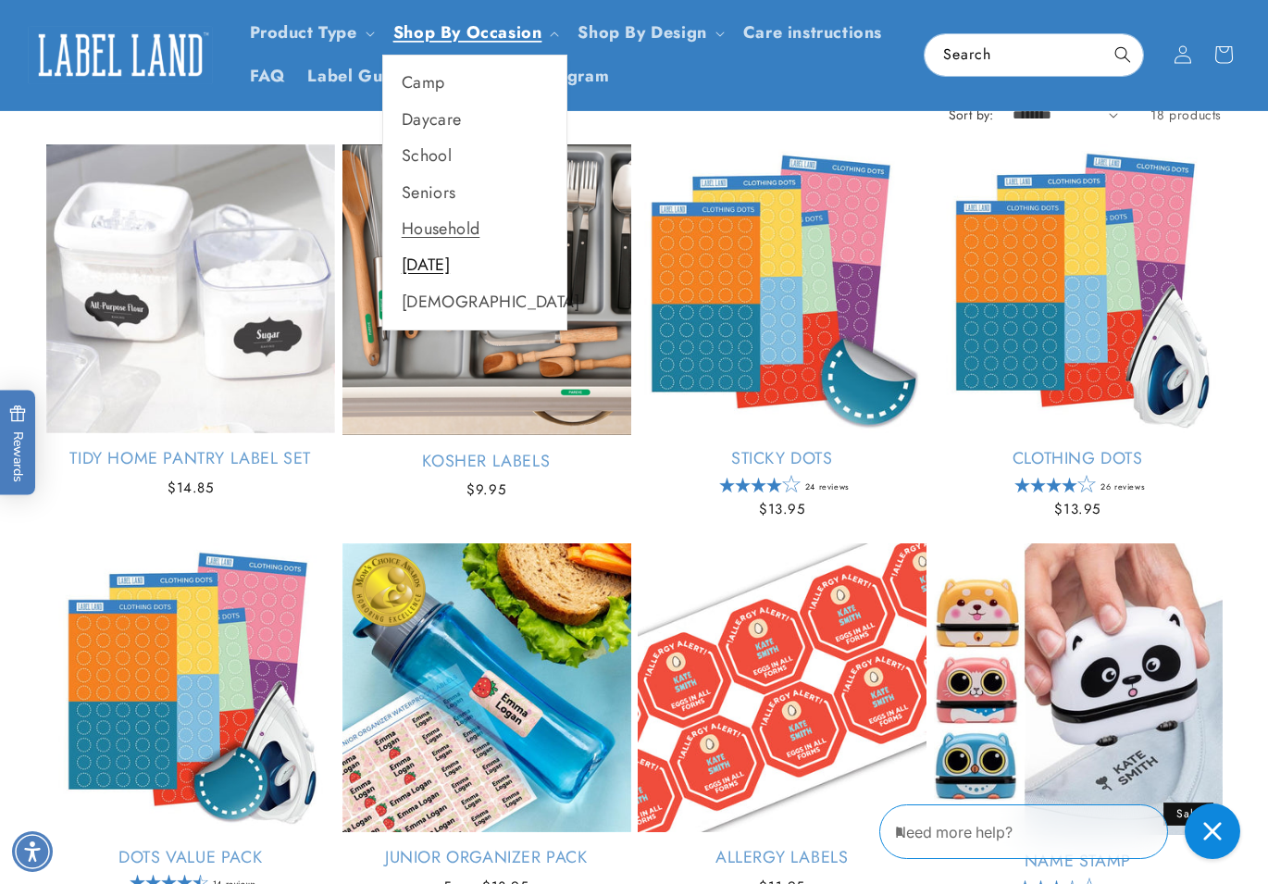
click at [429, 270] on link "[DATE]" at bounding box center [474, 265] width 183 height 36
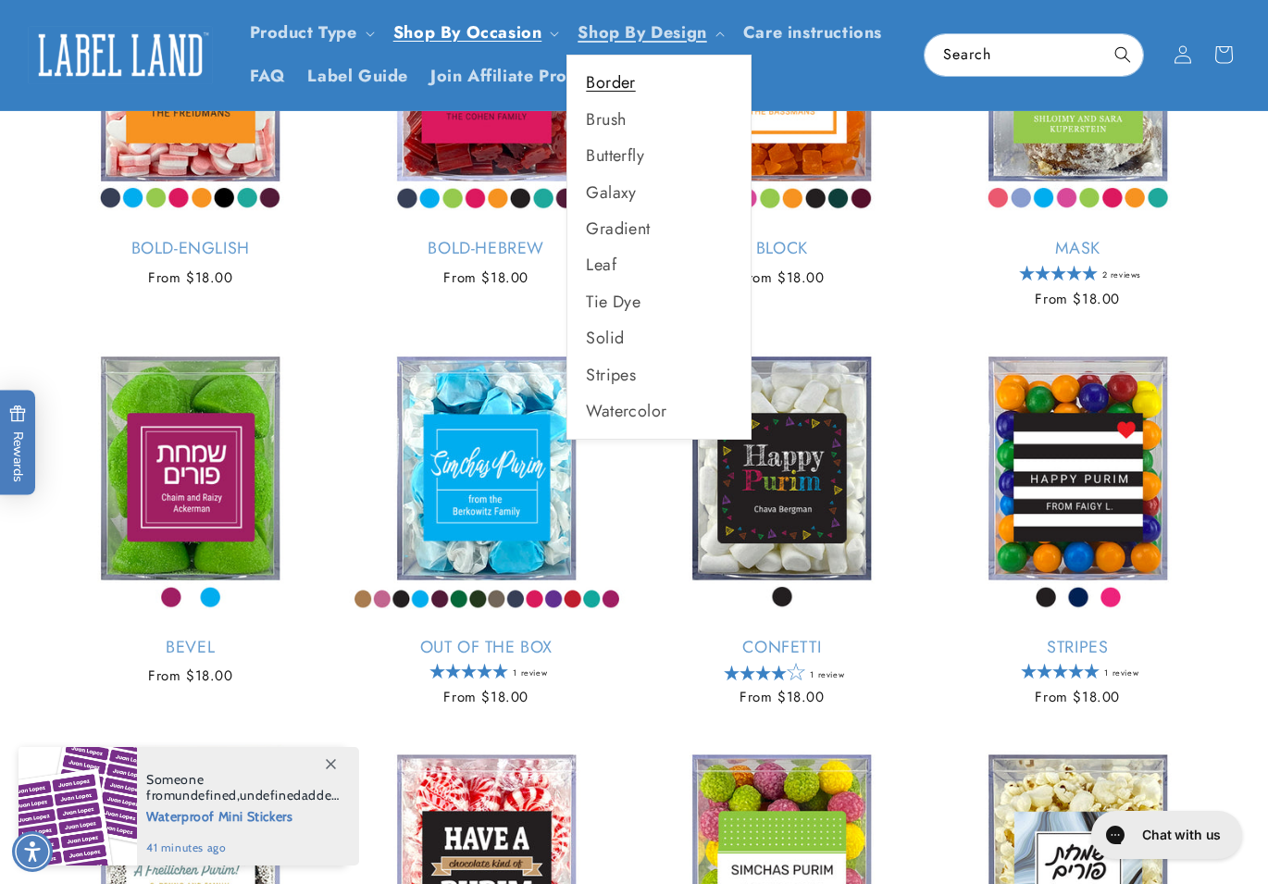
click at [631, 87] on link "Border" at bounding box center [658, 83] width 183 height 36
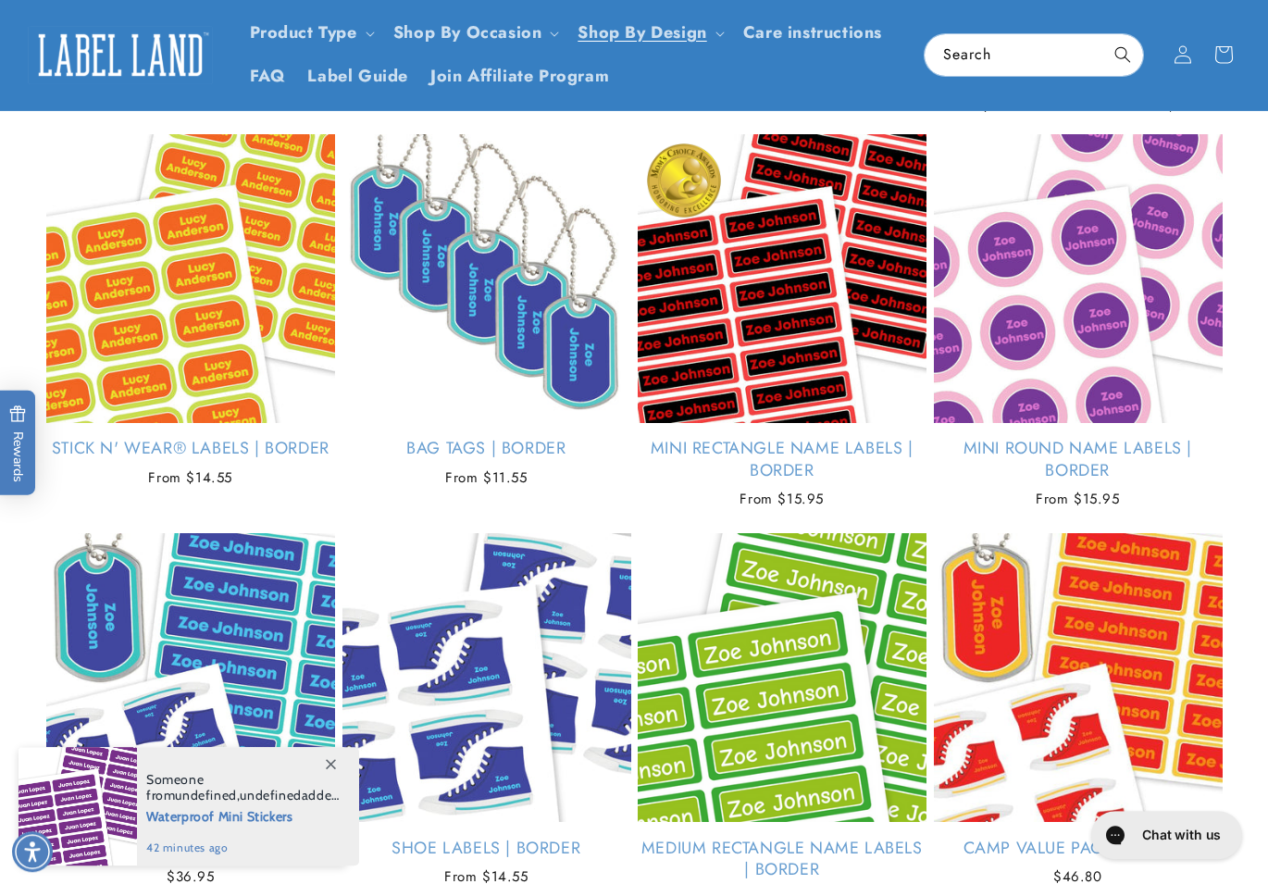
scroll to position [94, 0]
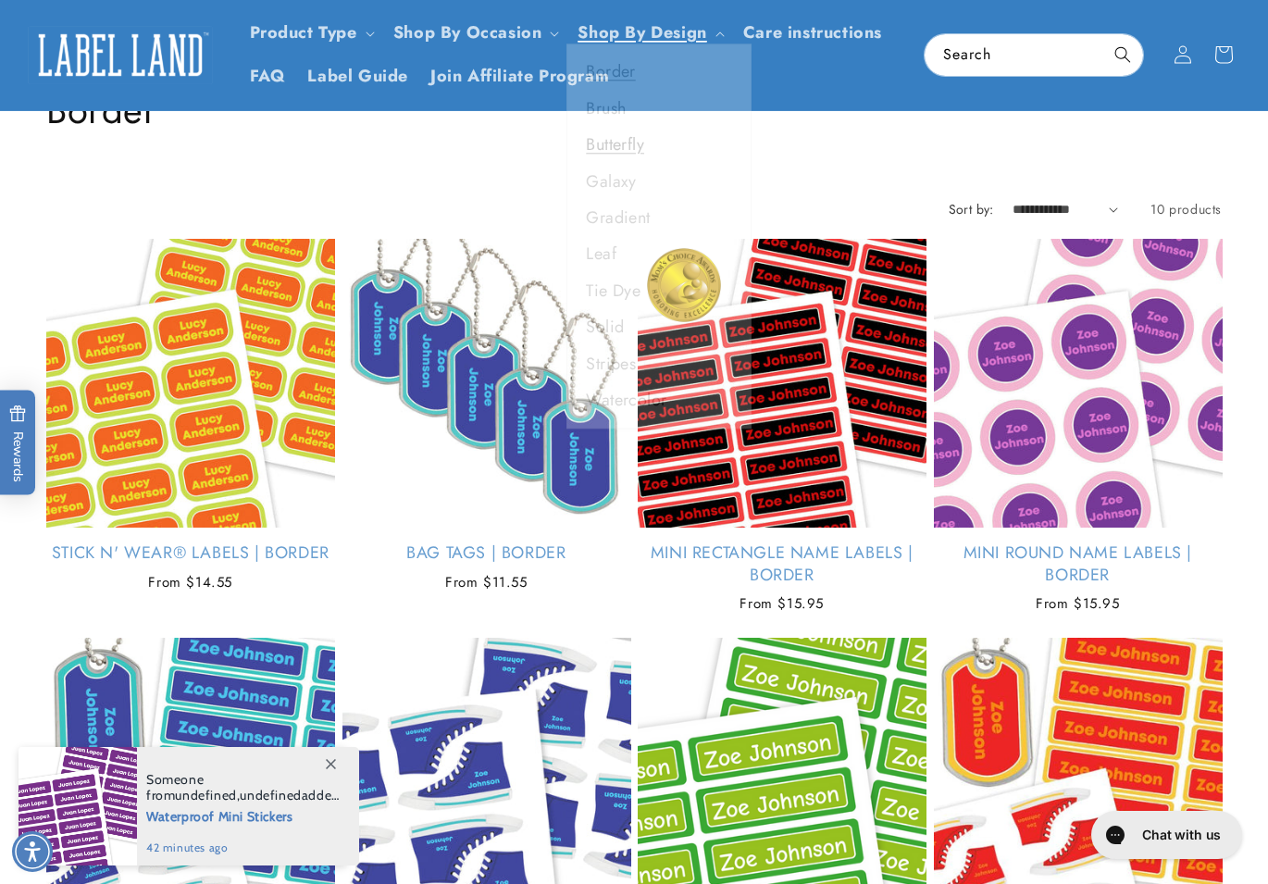
click at [588, 140] on link "Butterfly" at bounding box center [658, 156] width 183 height 36
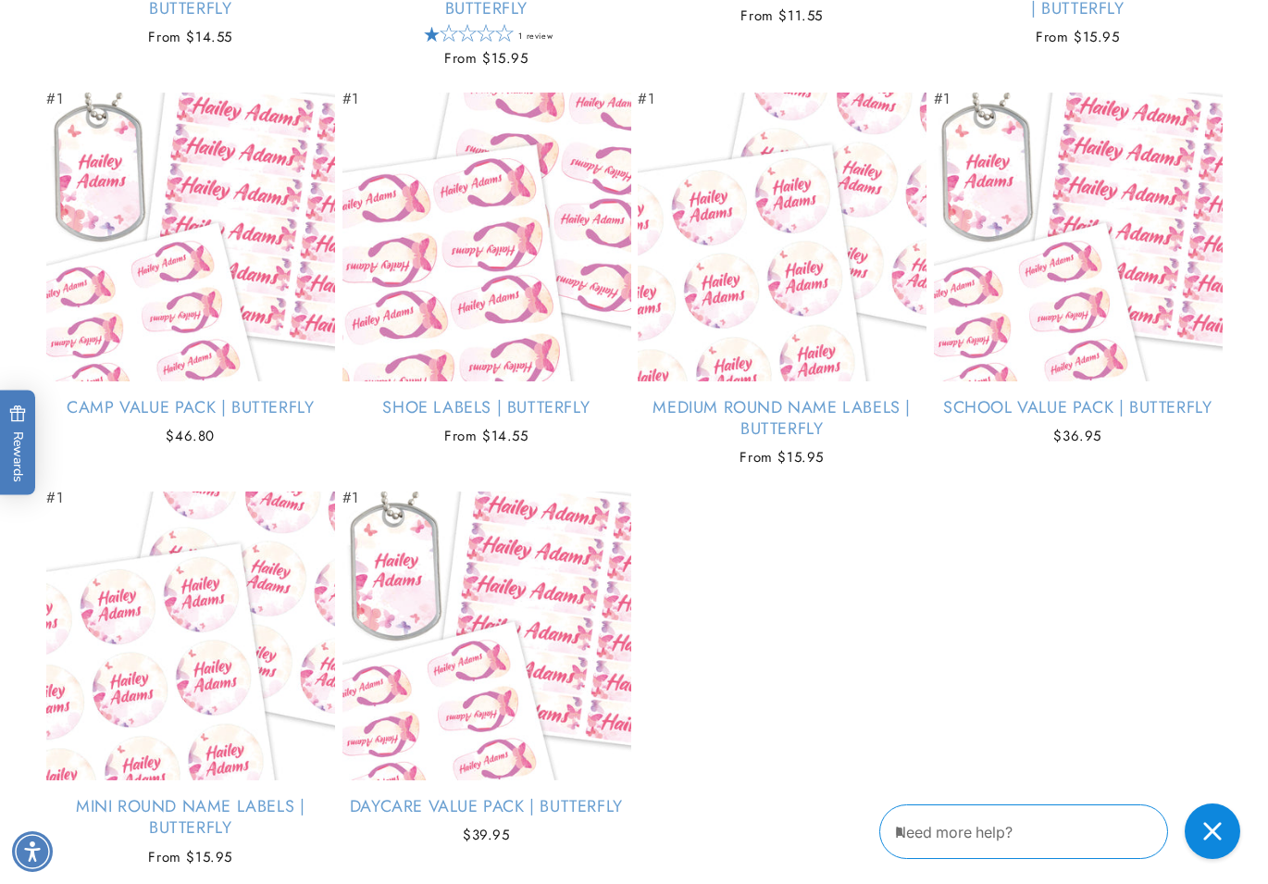
scroll to position [849, 0]
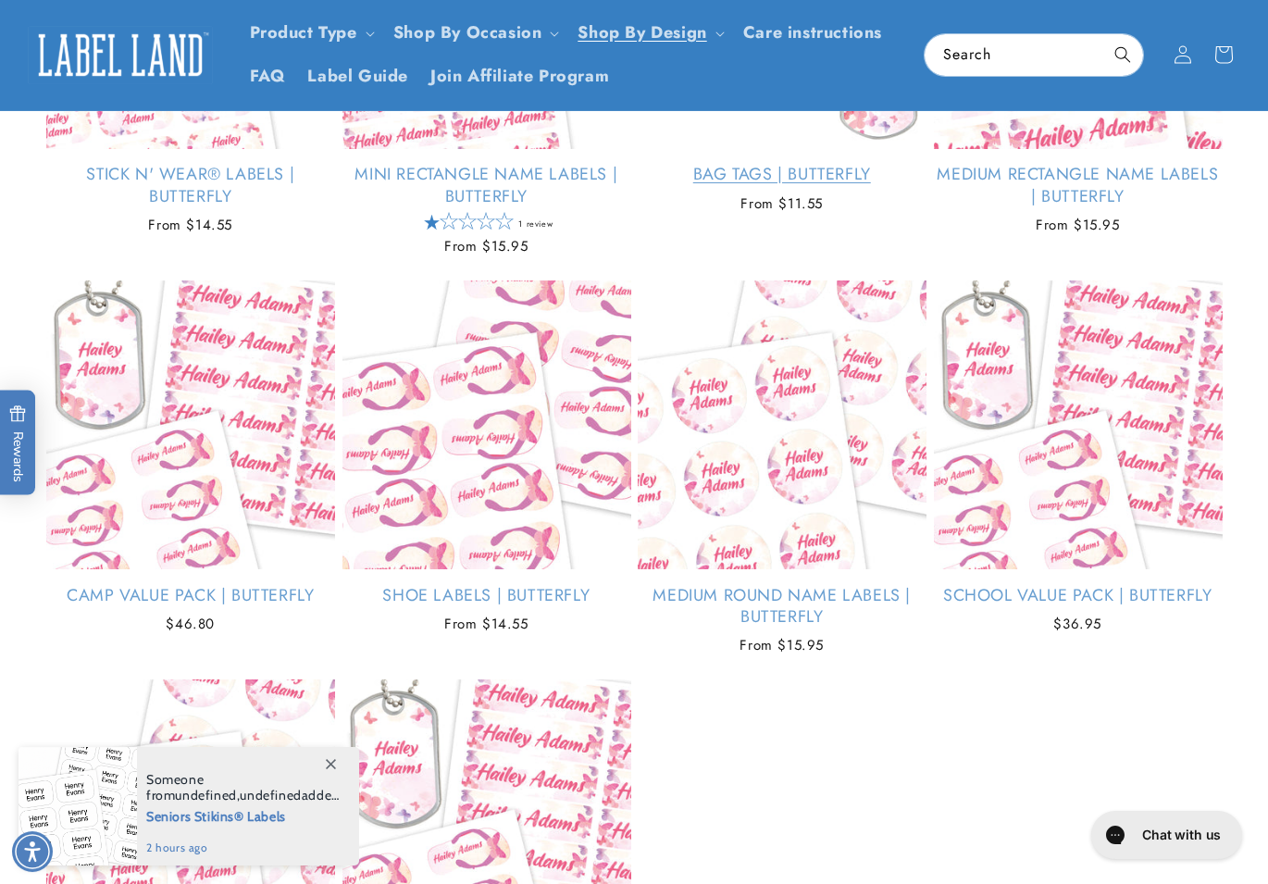
scroll to position [472, 0]
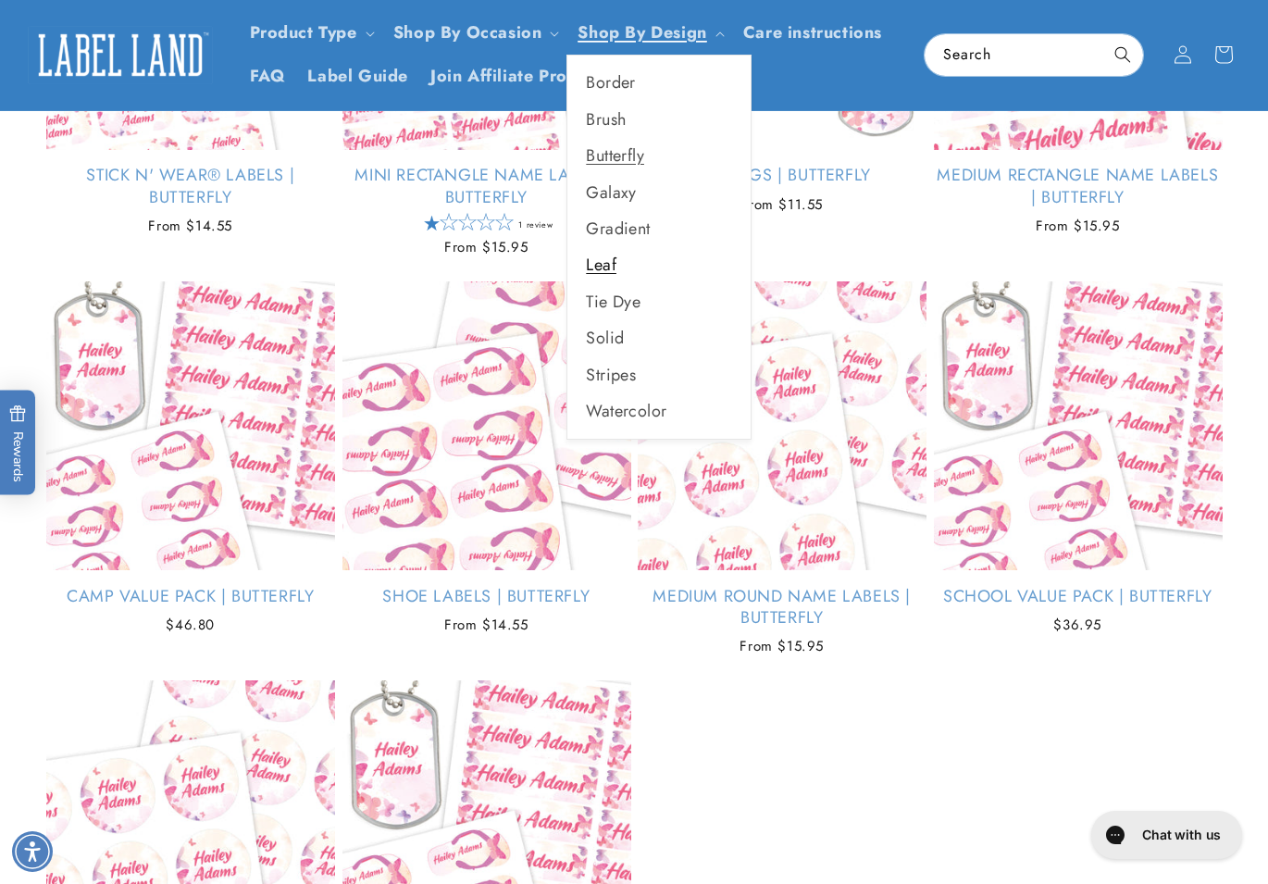
click at [631, 261] on link "Leaf" at bounding box center [658, 265] width 183 height 36
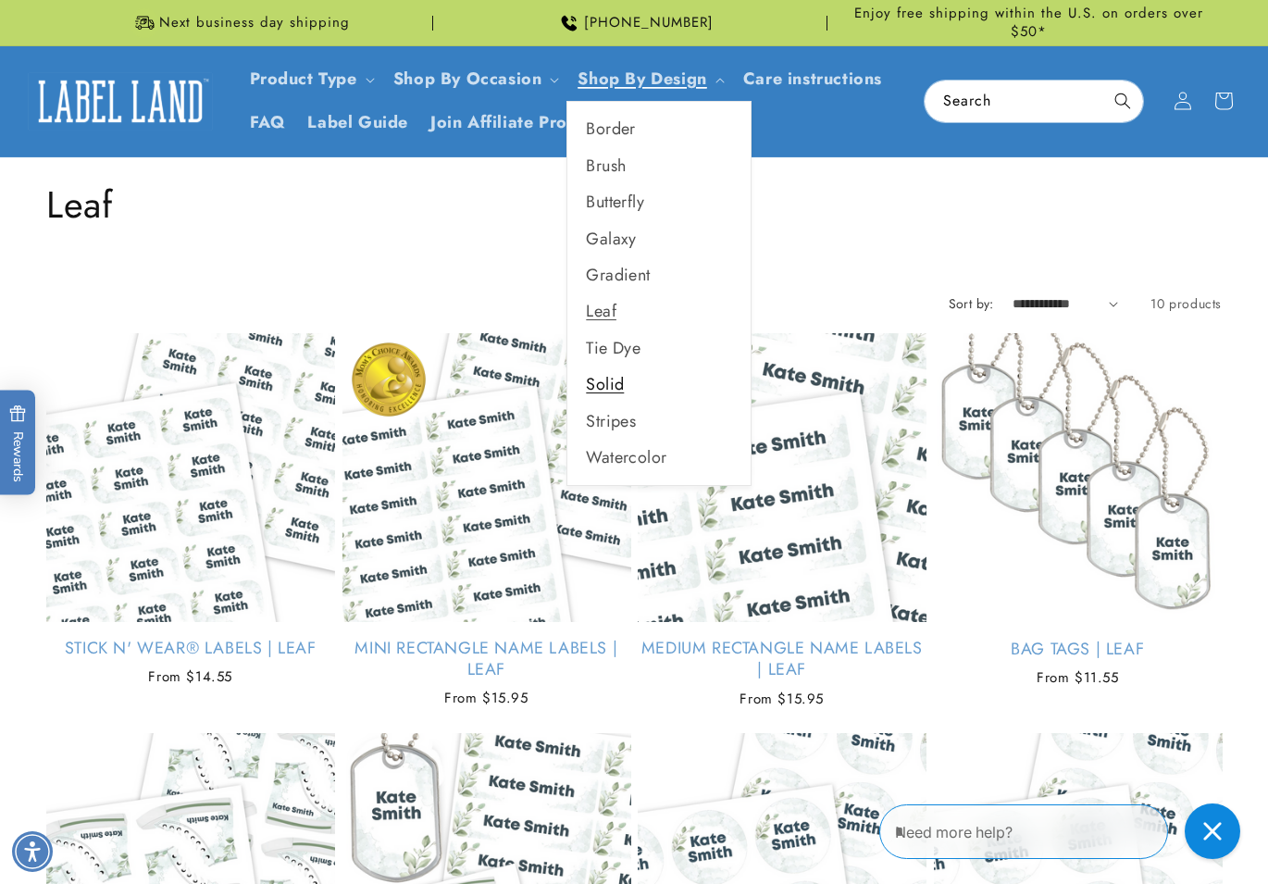
click at [636, 366] on link "Solid" at bounding box center [658, 384] width 183 height 36
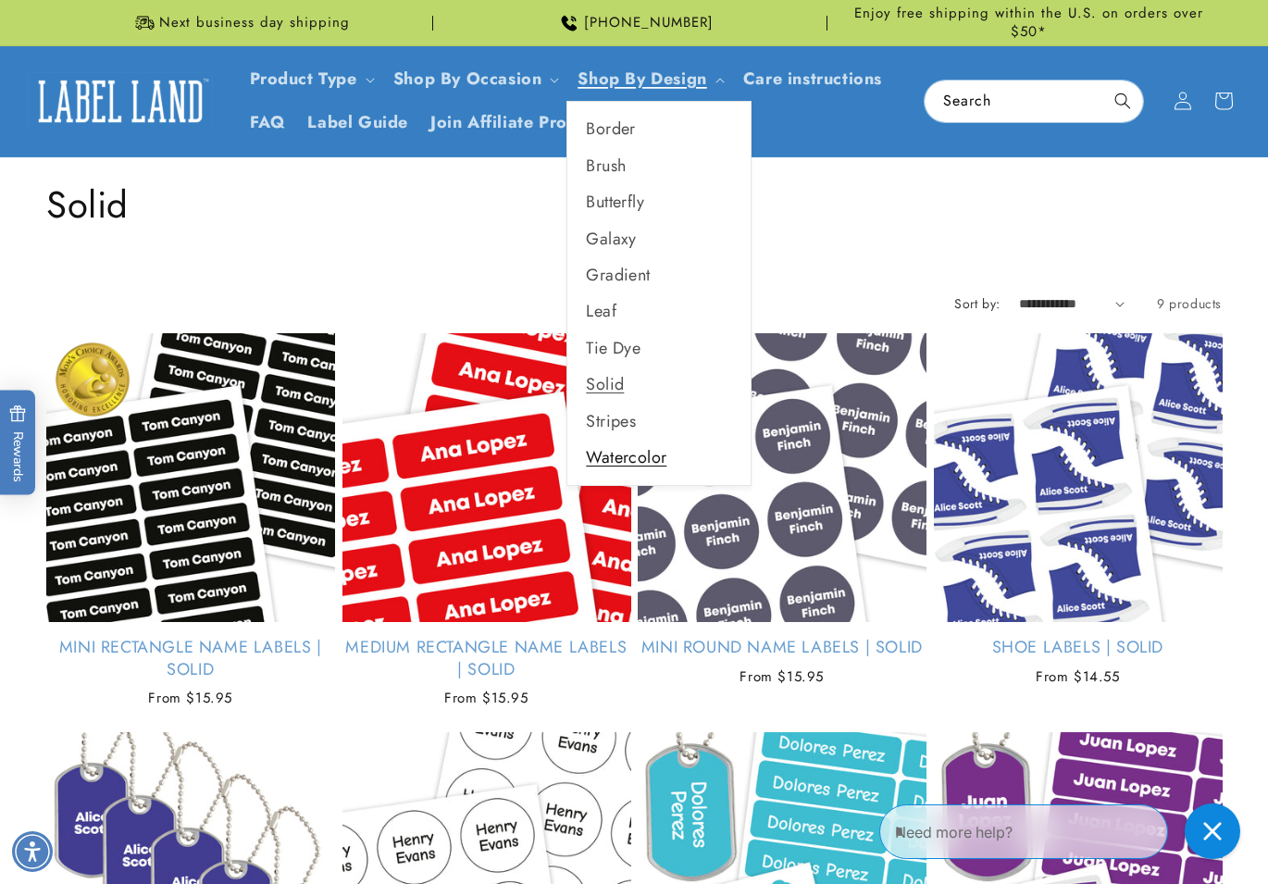
click at [624, 455] on link "Watercolor" at bounding box center [658, 457] width 183 height 36
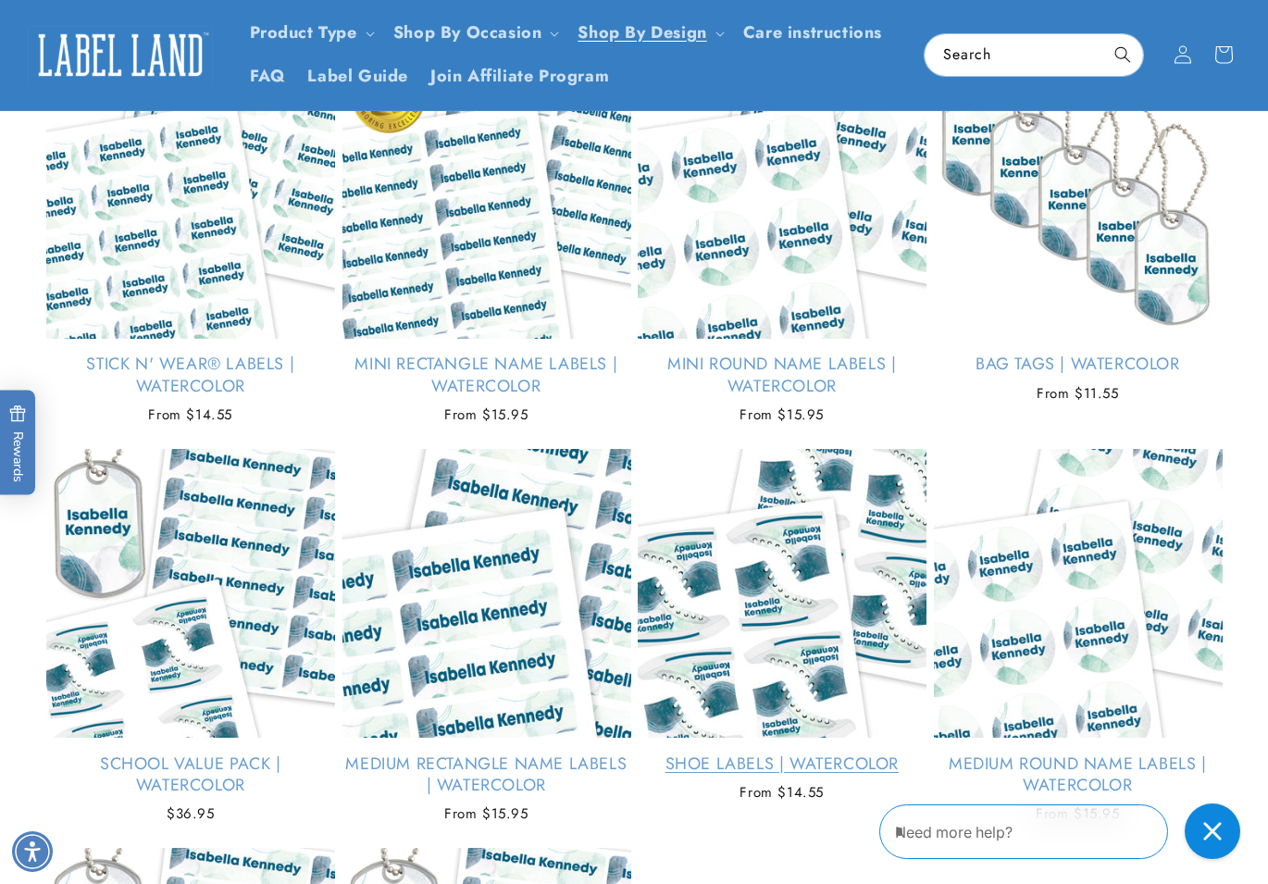
scroll to position [94, 0]
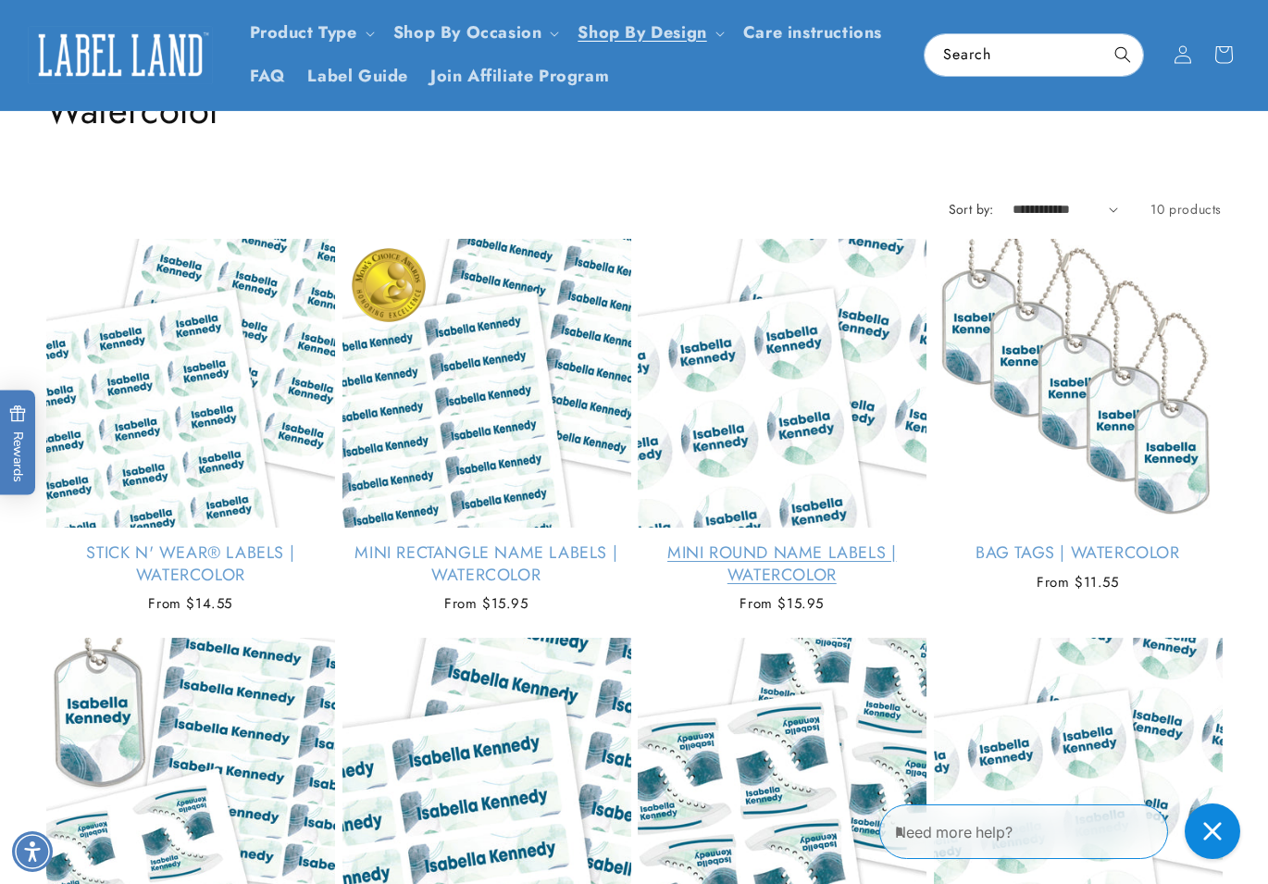
click at [797, 542] on link "Mini Round Name Labels | Watercolor" at bounding box center [782, 563] width 289 height 43
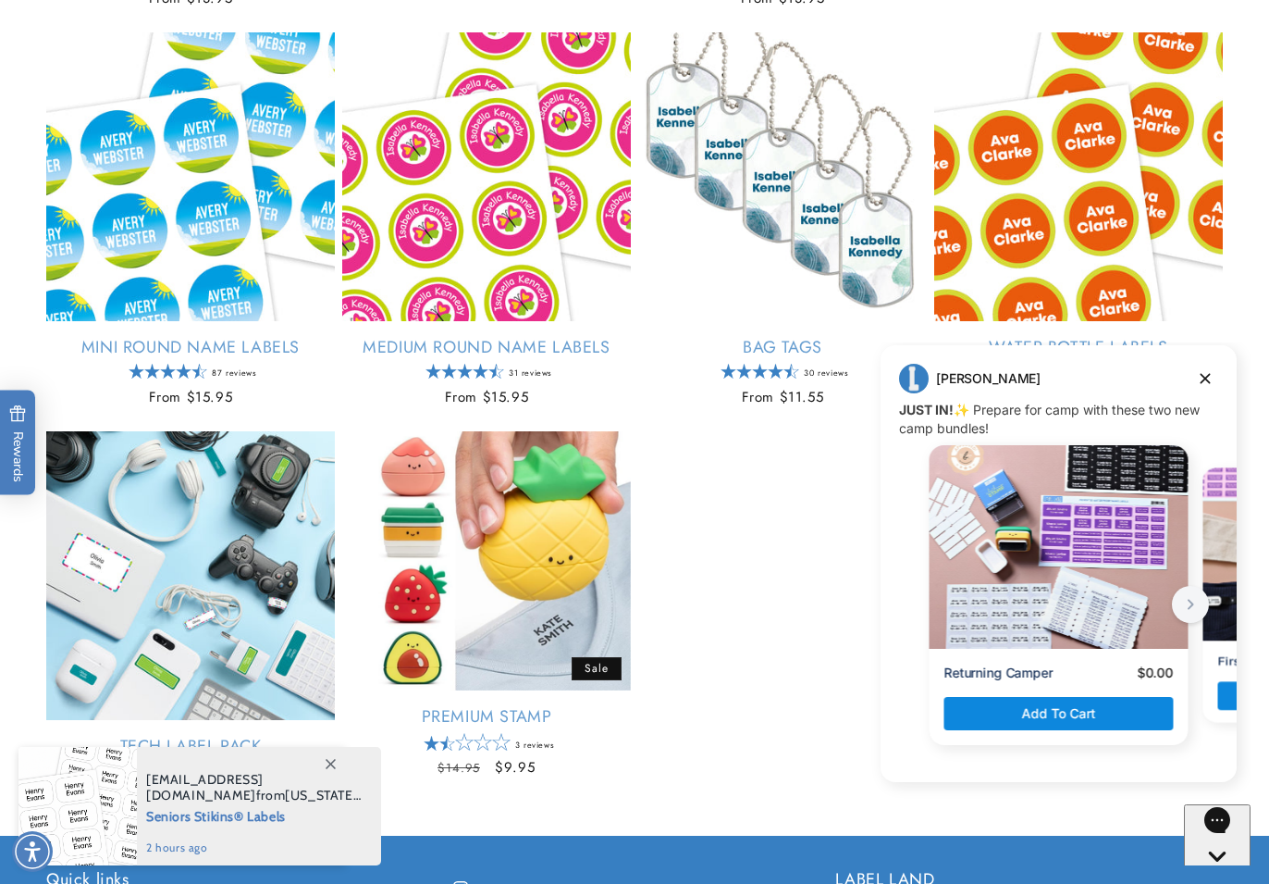
scroll to position [2095, 0]
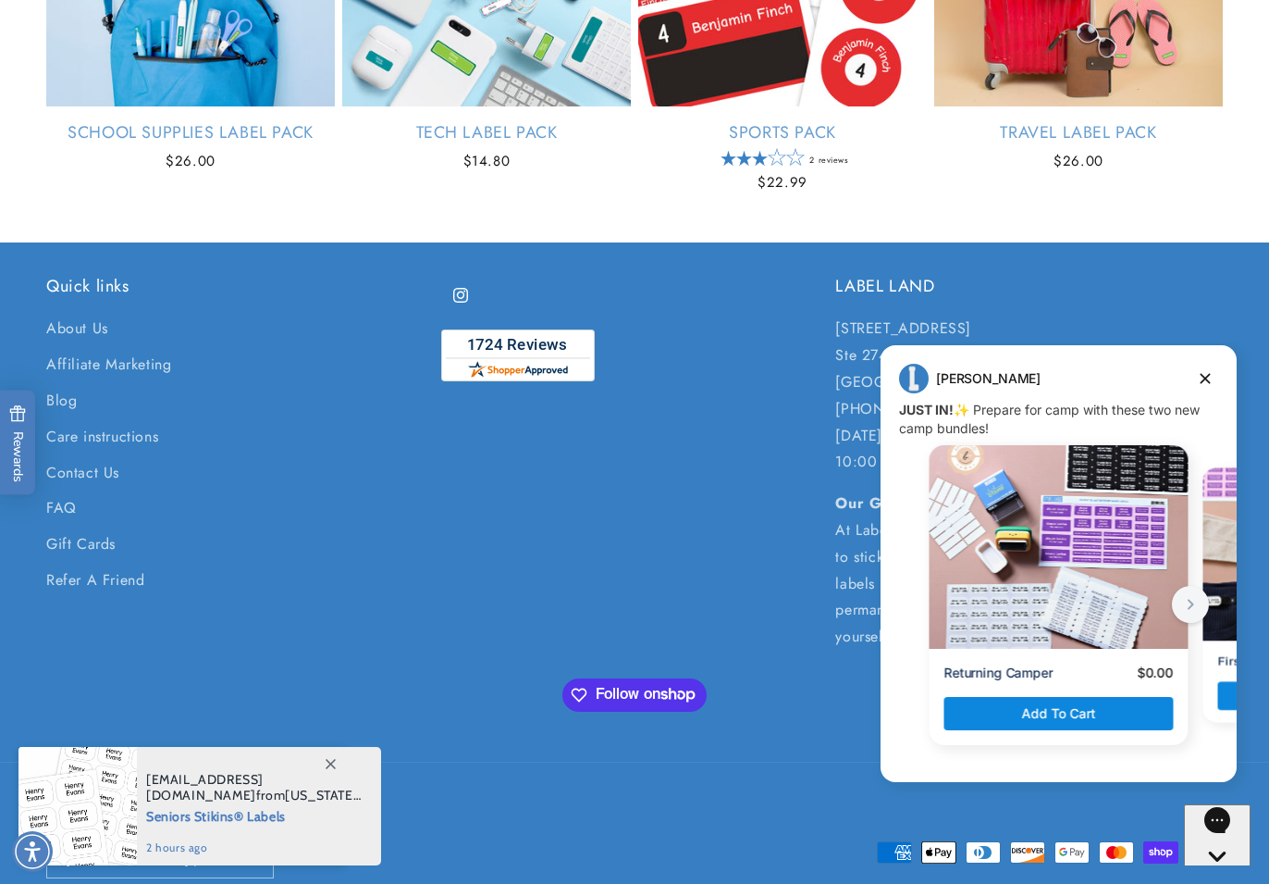
scroll to position [1398, 0]
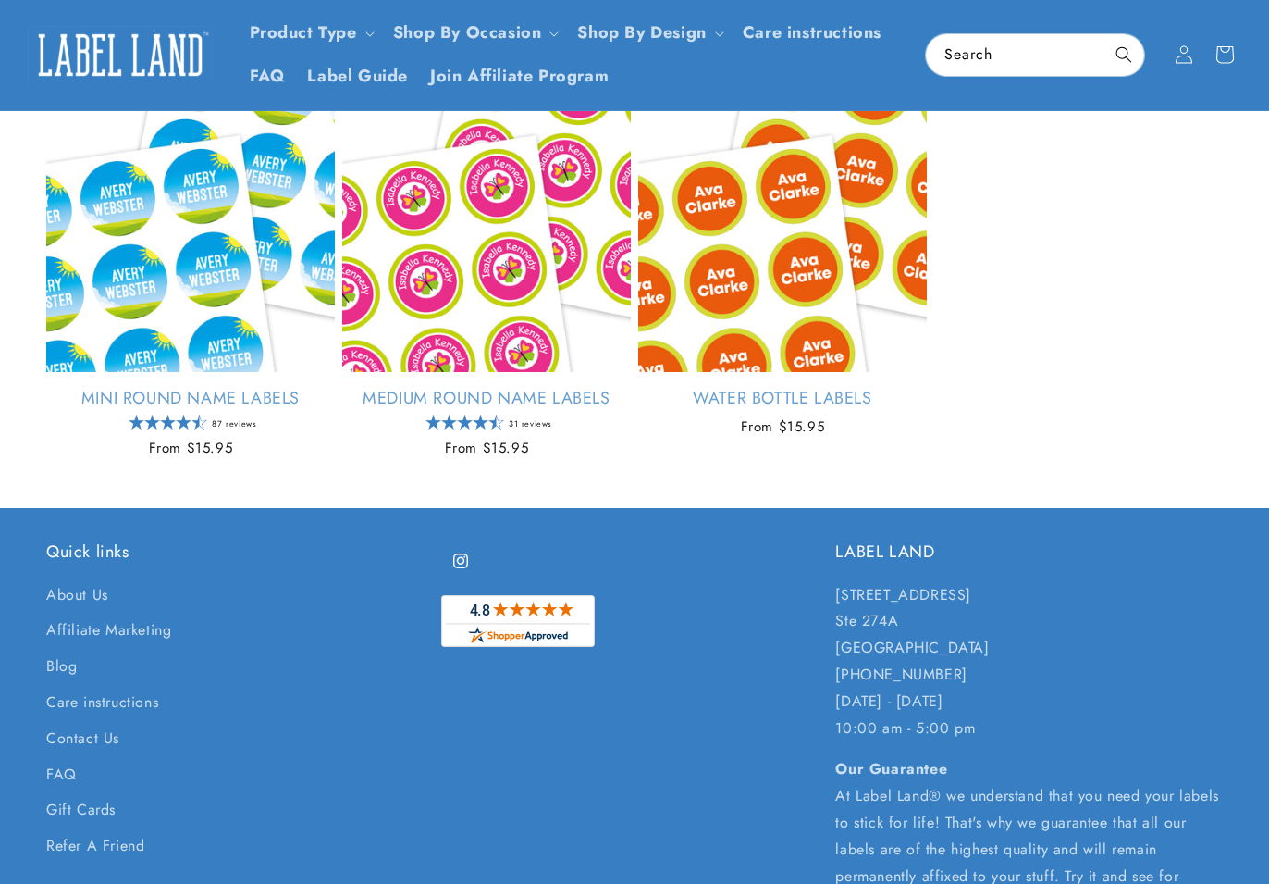
scroll to position [169, 0]
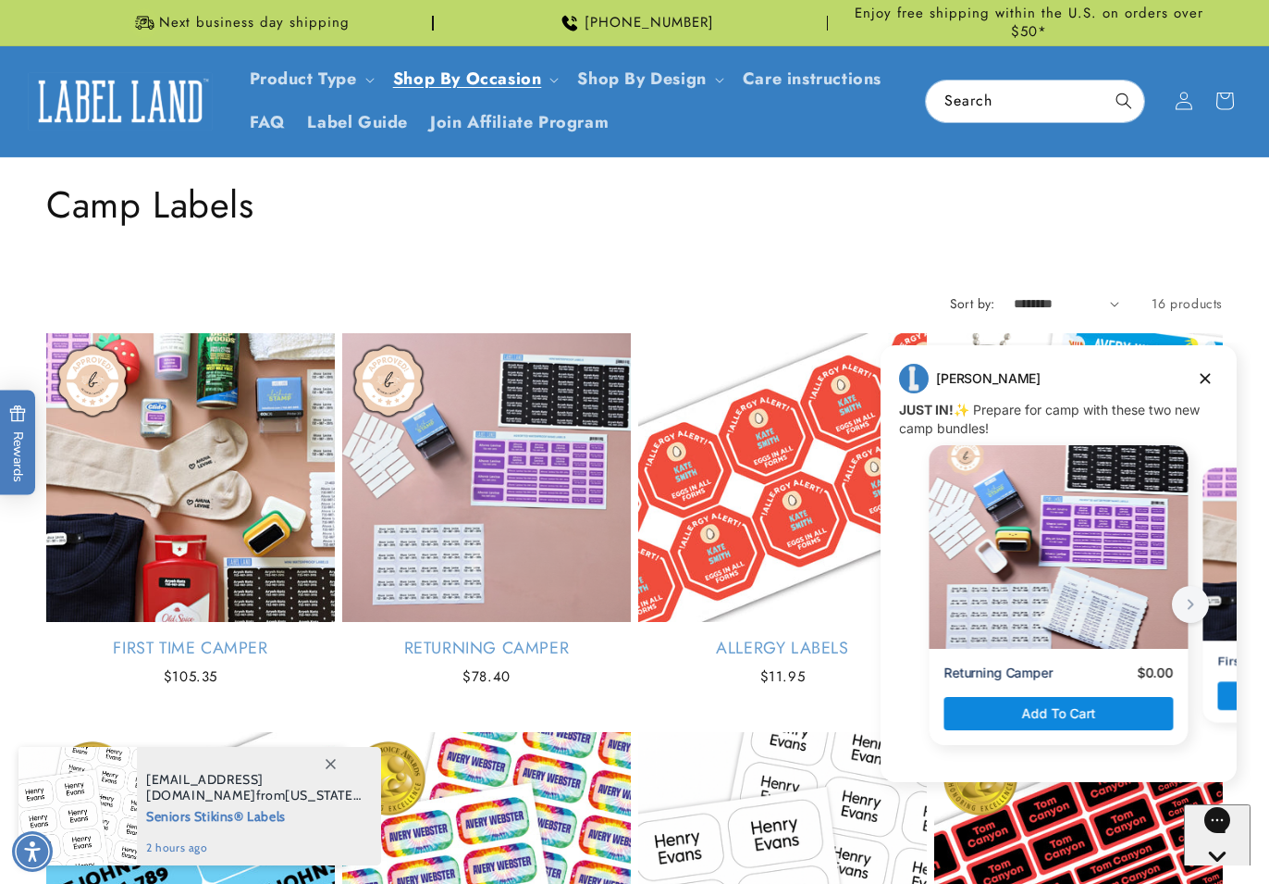
scroll to position [1145, 0]
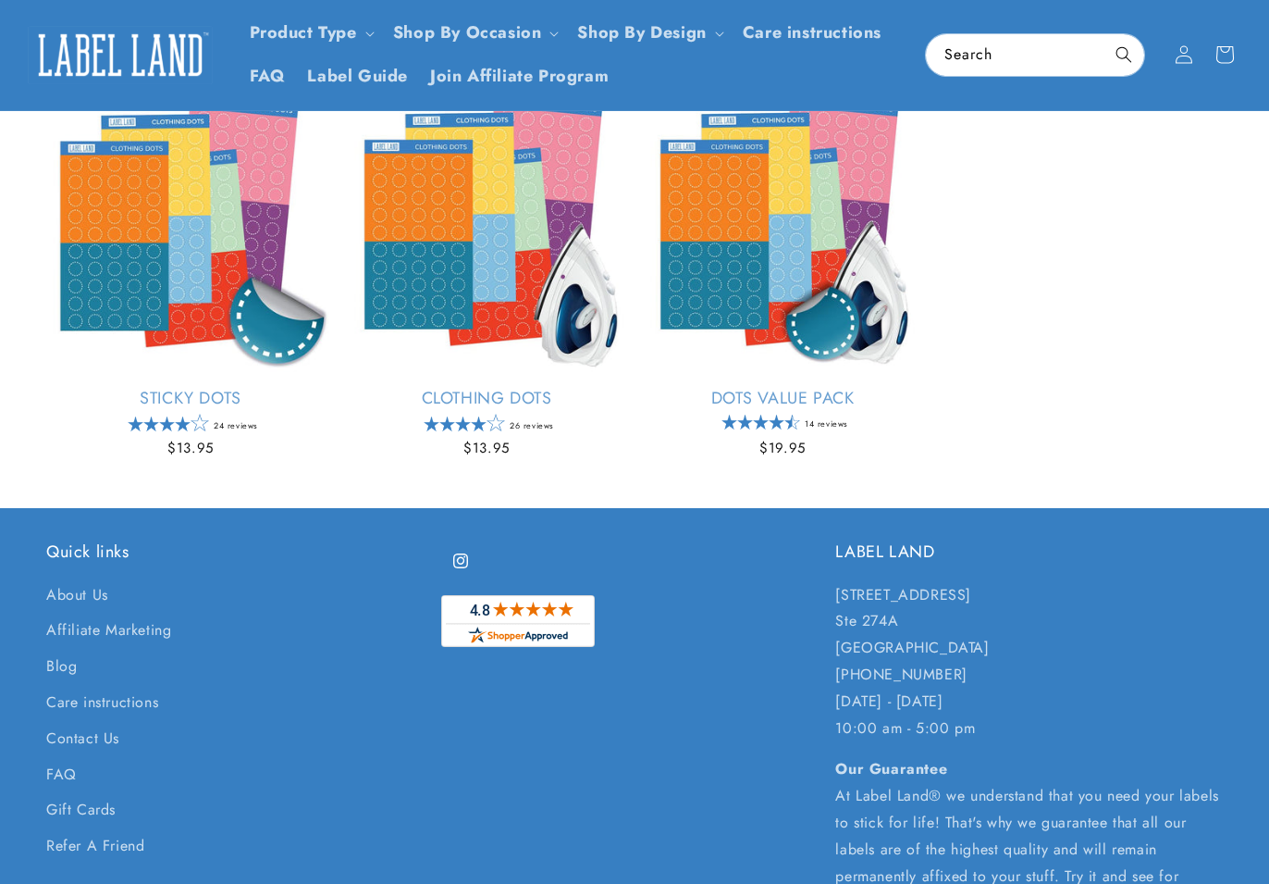
scroll to position [167, 0]
